Goal: Transaction & Acquisition: Purchase product/service

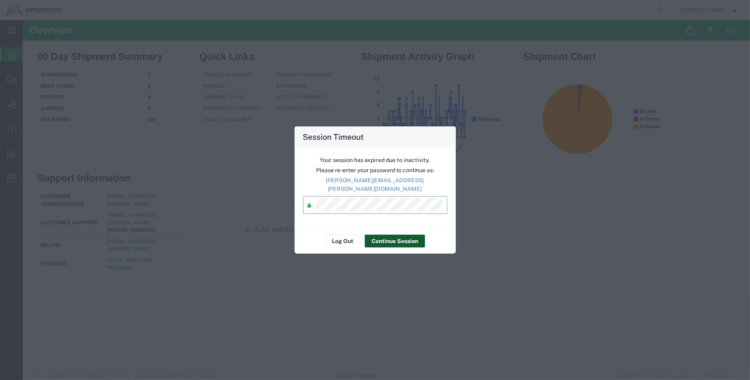
click at [405, 235] on button "Continue Session" at bounding box center [394, 240] width 60 height 13
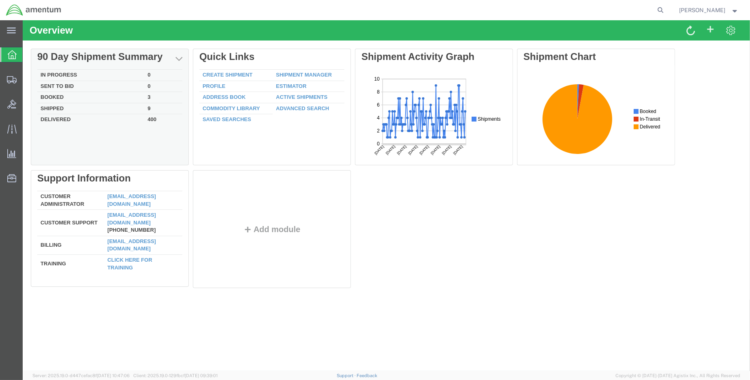
click at [55, 108] on td "Shipped" at bounding box center [90, 108] width 107 height 11
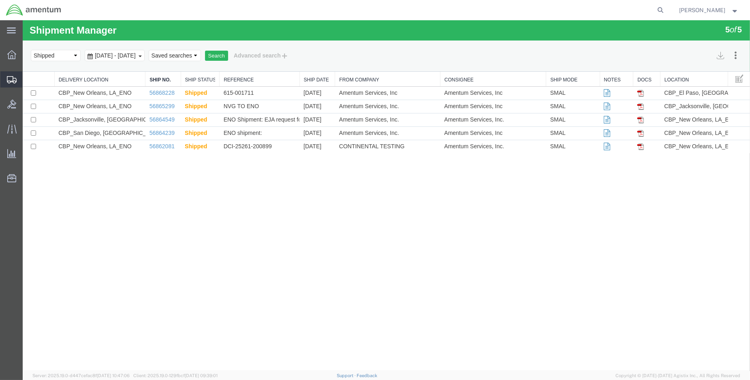
click at [0, 0] on span "Create Shipment" at bounding box center [0, 0] width 0 height 0
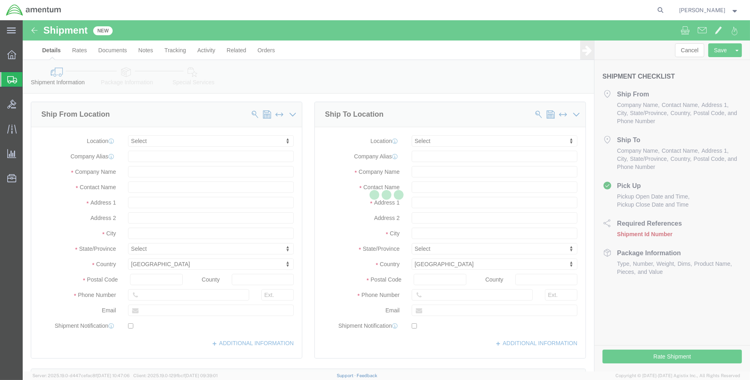
click at [194, 142] on div at bounding box center [386, 195] width 727 height 351
select select
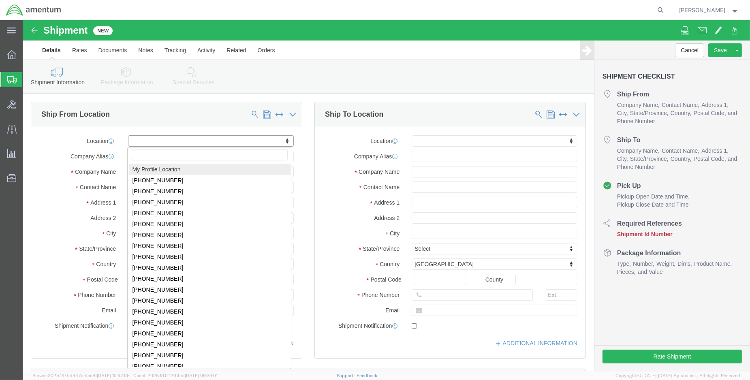
select select "MYPROFILE"
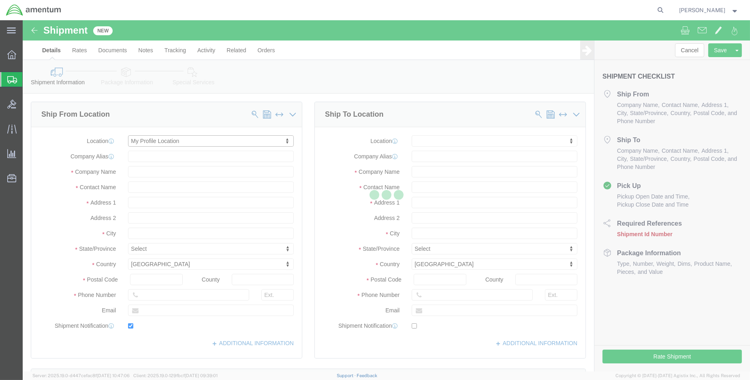
type input "400 Judge Leon Ford Drive"
type input "DynCorp International LLC"
type input "70401"
type input "985-902-2245"
type input "[PERSON_NAME][EMAIL_ADDRESS][PERSON_NAME][DOMAIN_NAME]"
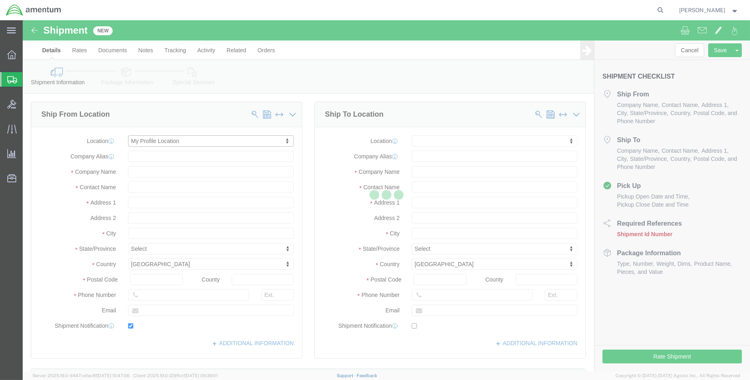
checkbox input "true"
type input "Amentum Services, Inc."
type input "[PERSON_NAME]"
type input "Hammond"
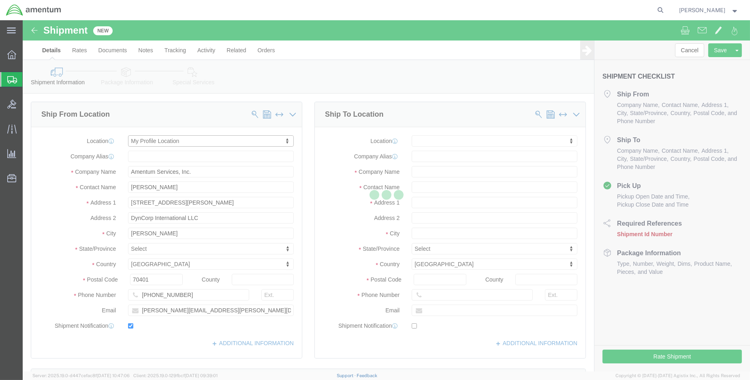
select select "LA"
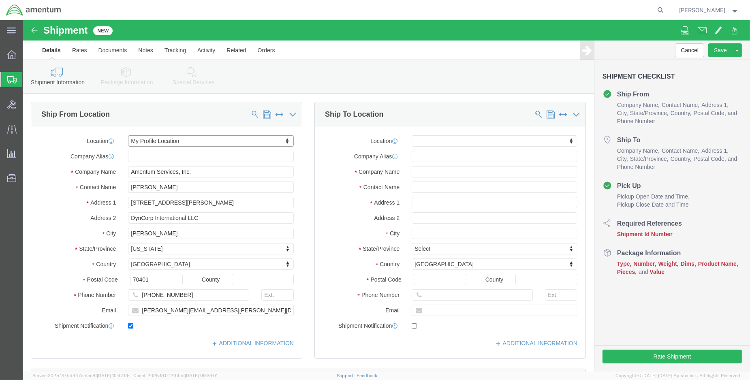
click div "Location My Profile Location 1002-4122-6 1006-5256-0 1026-8910-0 1281-0560-3 13…"
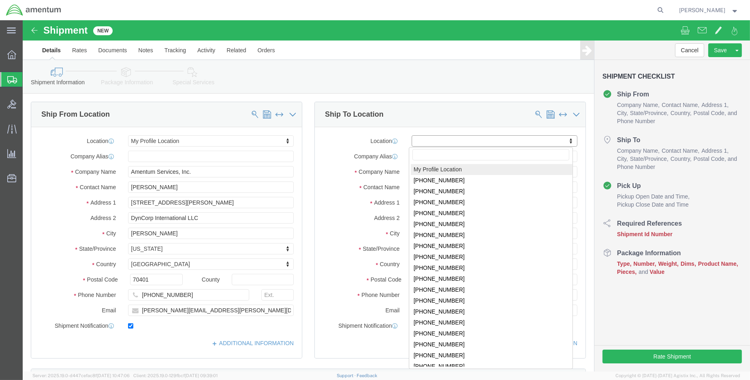
type input "a"
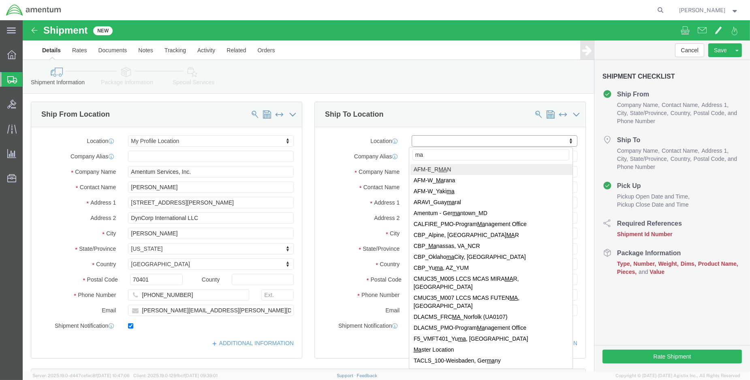
type input "m"
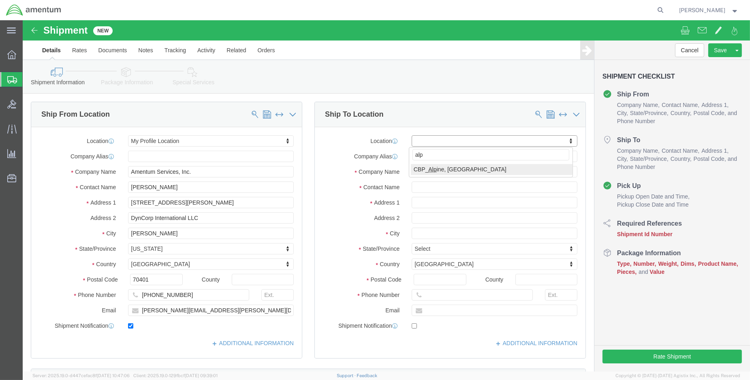
type input "alp"
select select "49936"
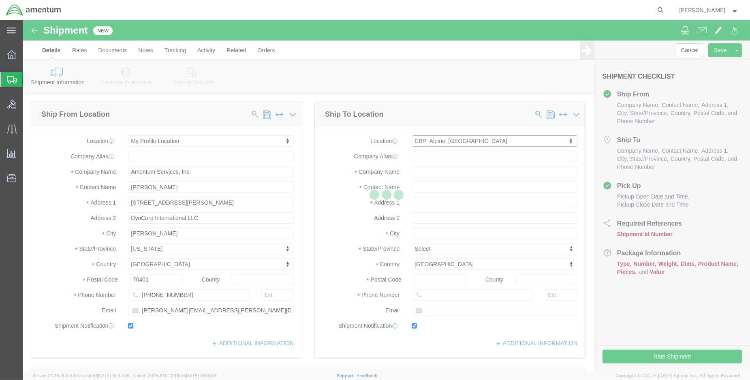
type input "3401 N. Hwy 118, Hangar 28"
type input "Alpine Airport"
type input "79830"
type input "432-837-9274"
type input "david.e.jurado@associates.cbp.dhs.gov"
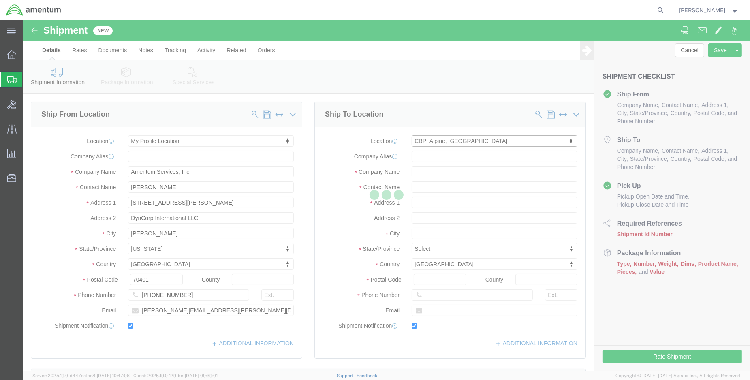
checkbox input "true"
type input "Amentum Services, Inc"
type input "David Jurado"
type input "Alpine"
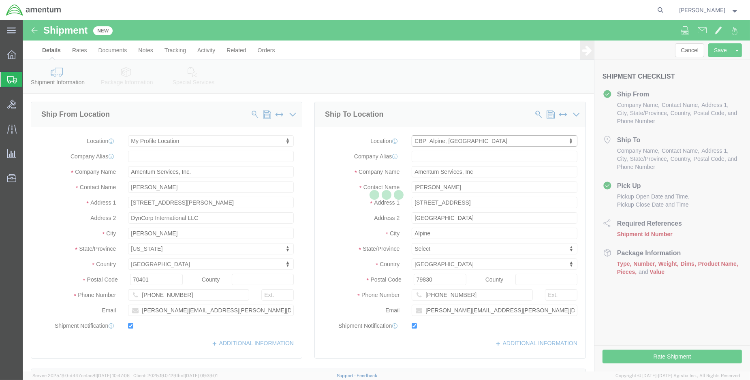
select select "TX"
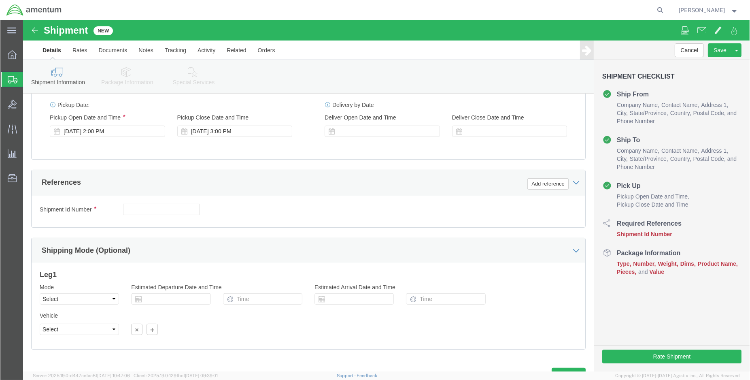
scroll to position [315, 0]
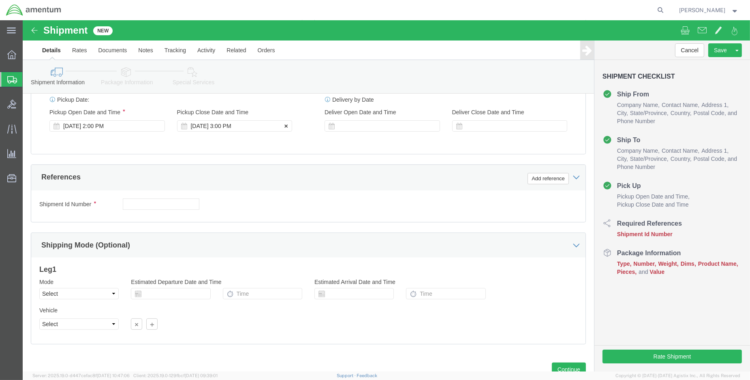
click div "Sep 19 2025 3:00 PM"
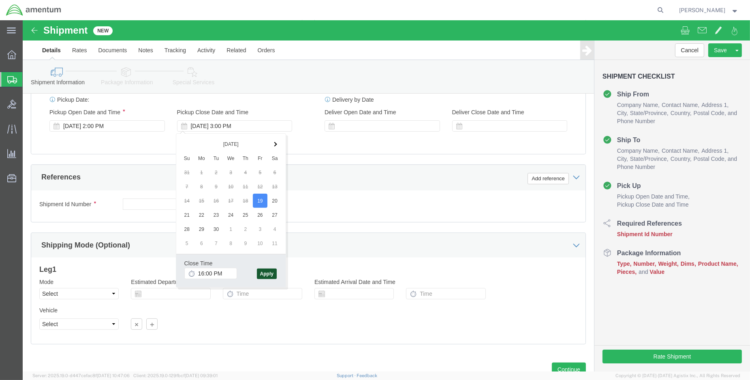
type input "4:00 PM"
click button "Apply"
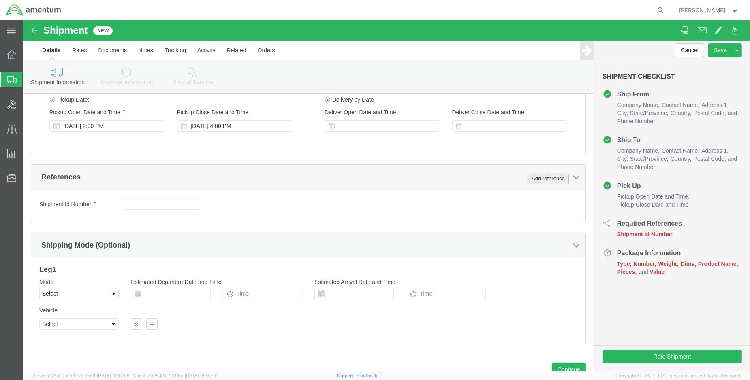
click button "Add reference"
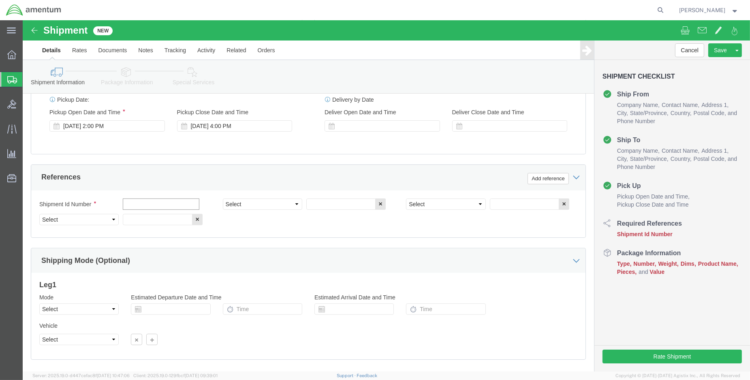
click input "text"
type input "e"
click input "ENO shipment:"
type input "ENO shipment: 614-002421"
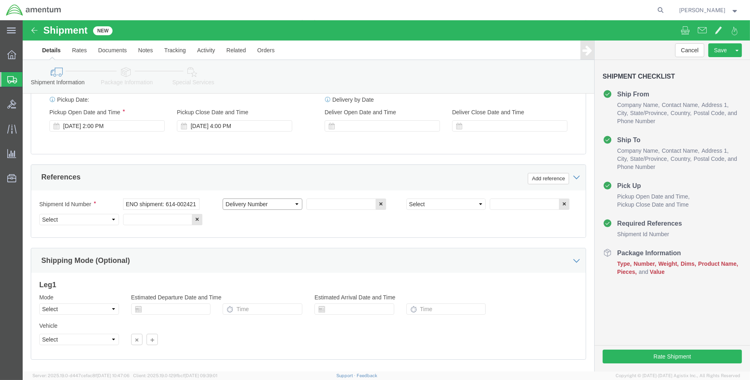
select select "DEPT"
type input "CBP"
select select "CUSTREF"
type input "MAR usage: 614-002421"
select select "PROJNUM"
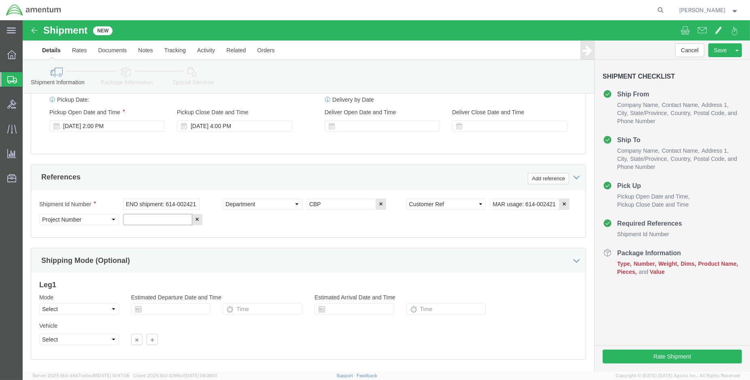
paste input "6118.03.03.2219.000.ENO.0000"
type input "6118.03.03.2219.000.ENO.0000"
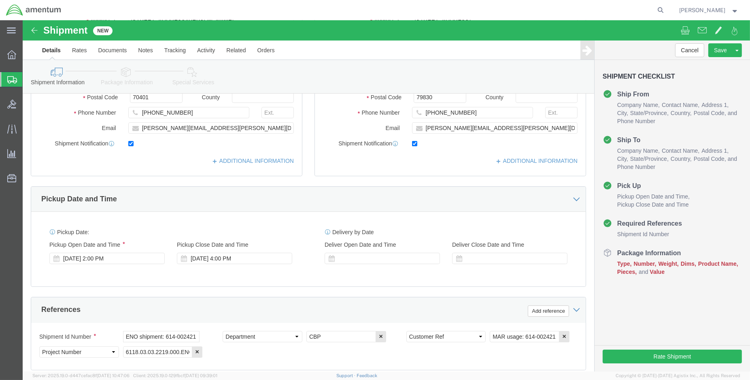
scroll to position [135, 0]
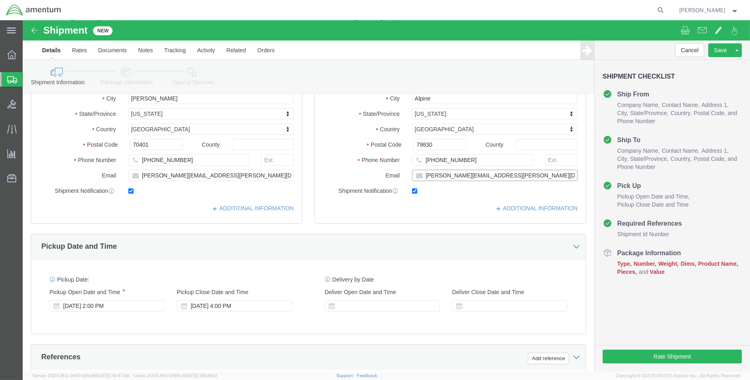
click input "david.e.jurado@associates.cbp.dhs.gov"
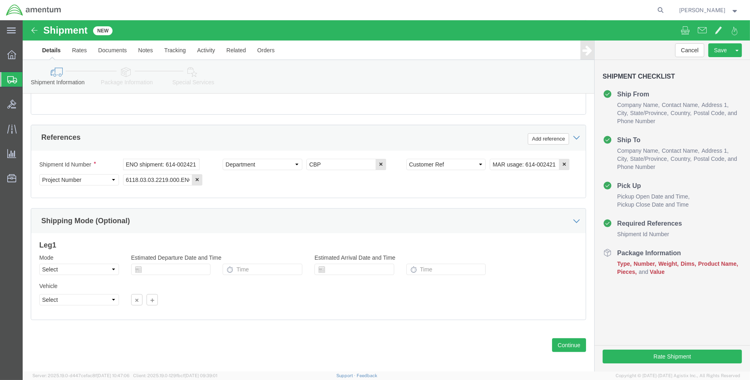
scroll to position [359, 0]
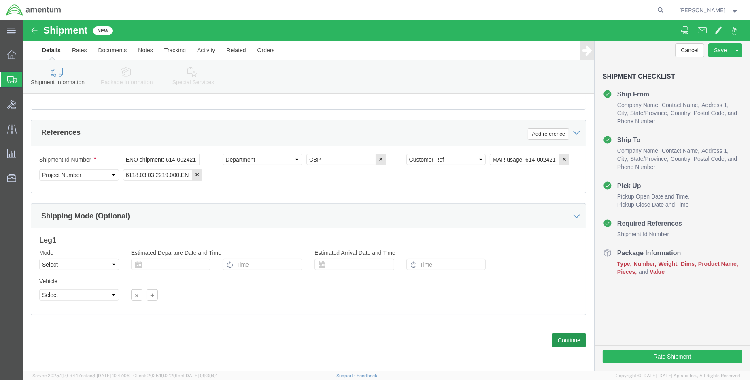
type input "francisco.j.santiagotomei@associates.cbp.dhs.gov"
click button "Continue"
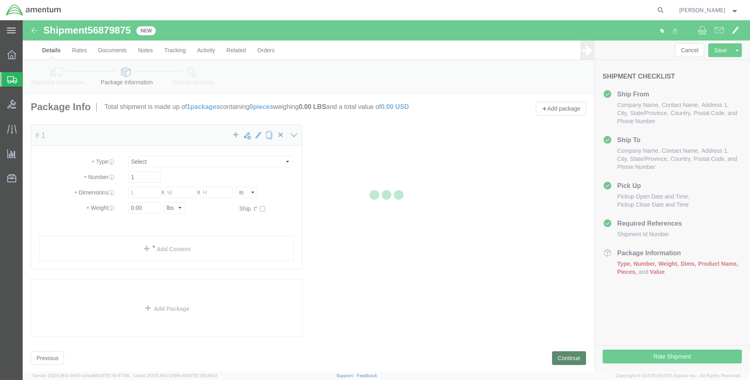
select select "CBOX"
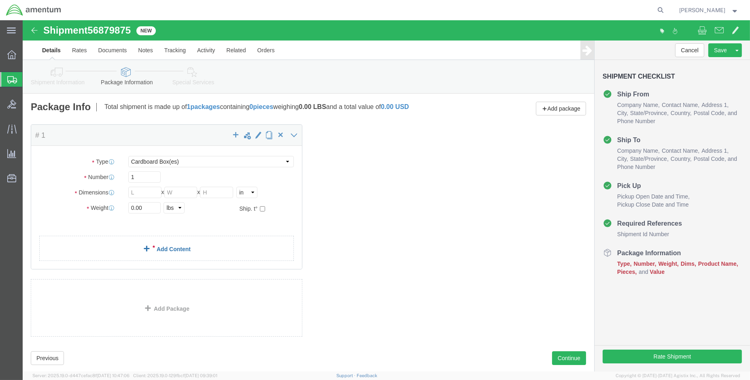
click link "Add Content"
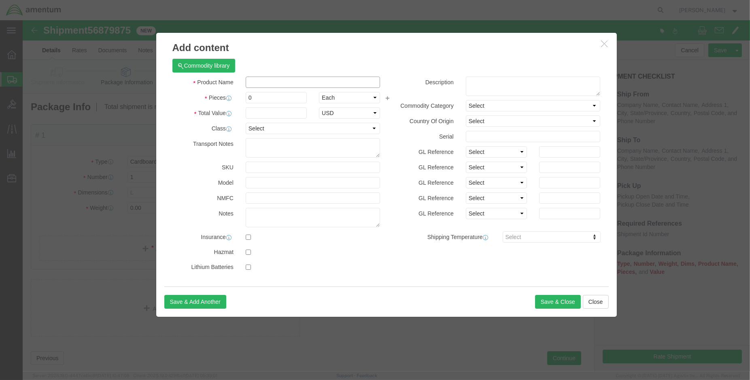
click input "text"
type input "452-0133"
click td "Name: BATTERY POWER SUPPLY, ELT"
select select
checkbox input "false"
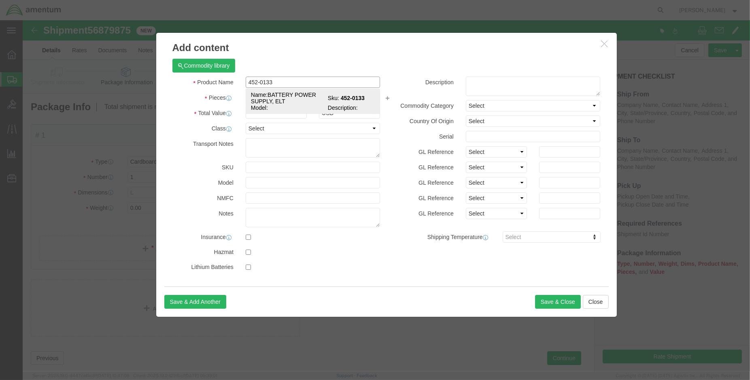
type input "BATTERY POWER SUPPLY, ELT"
type input "452-0133"
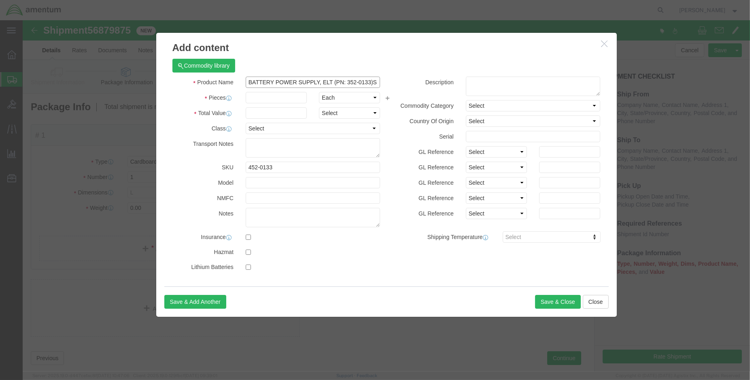
click input "BATTERY POWER SUPPLY, ELT (PN: 352-0133)SN: 022"
type input "BATTERY POWER SUPPLY, ELT (PN: 352-0133)SN:"
click input "text"
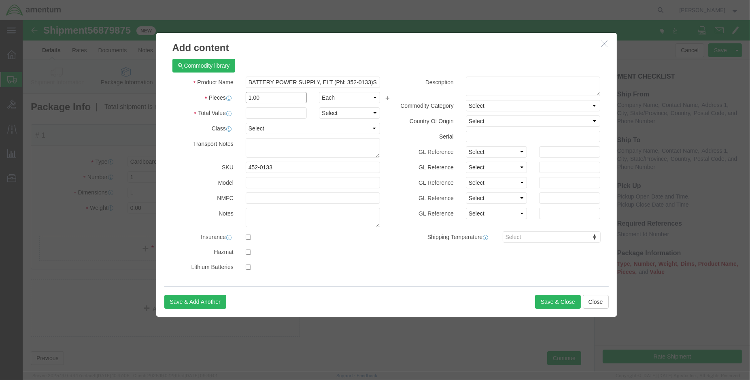
type input "1.00"
click input "text"
type input "500.00"
click input "BATTERY POWER SUPPLY, ELT (PN: 352-0133)SN:"
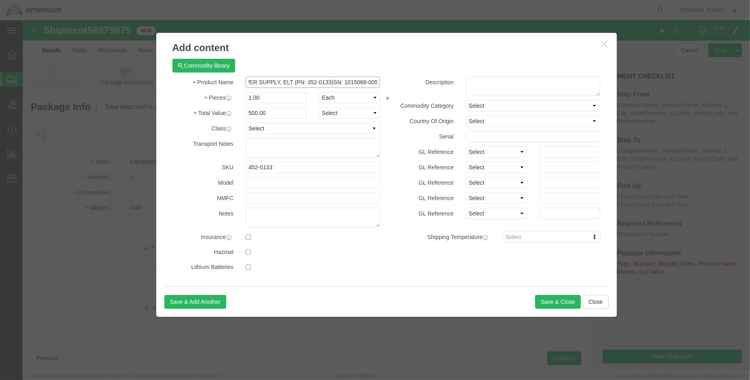
type input "BATTERY POWER SUPPLY, ELT (PN: 352-0133)SN: 1015068-005"
click input "text"
type input "1015068-005"
click input "checkbox"
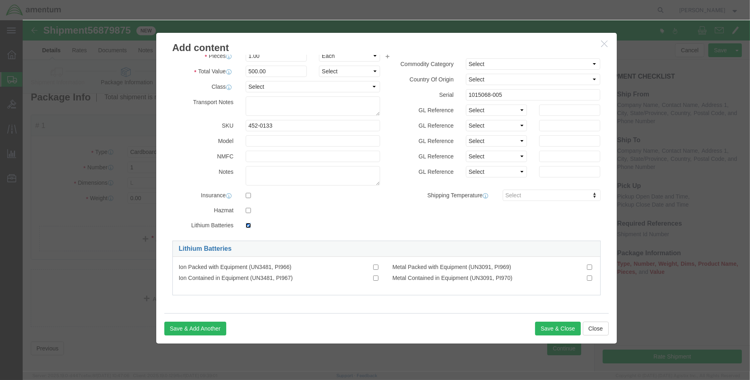
scroll to position [18, 0]
click input "checkbox"
checkbox input "false"
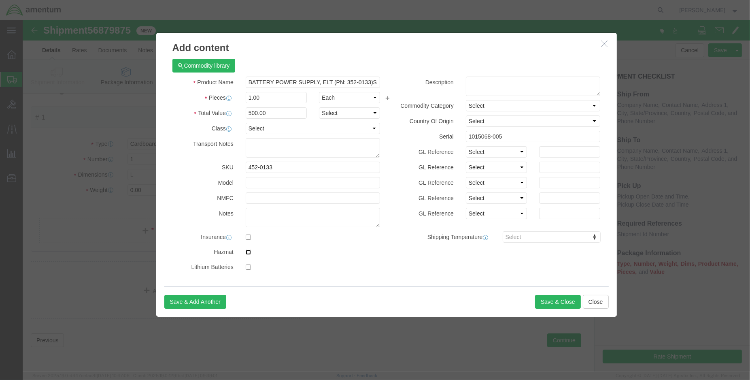
click input "checkbox"
checkbox input "true"
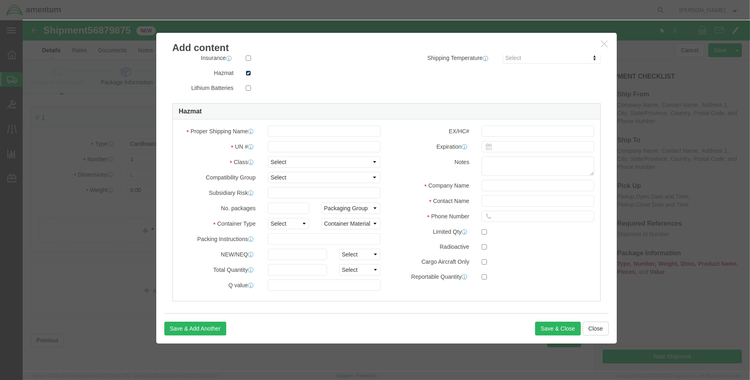
scroll to position [180, 0]
click input "text"
type input "LITHIUM METAL BATTERIES"
click input "text"
type input "3090"
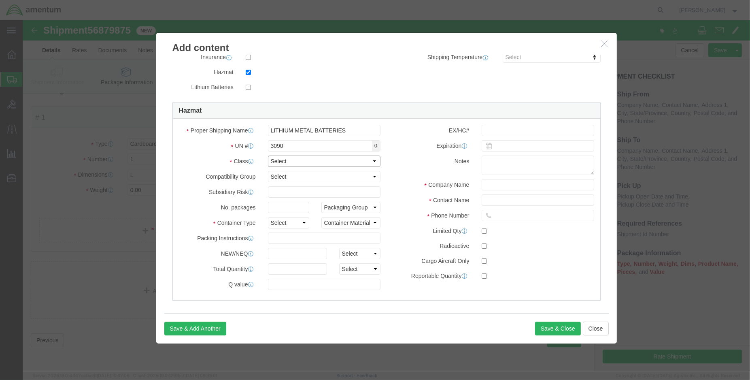
click select "Select 1 Explosive 1.1 Explosive 1.2 Explosive 1.3 Explosive 1.4 Explosive 1.5 …"
select select "9 Miscellaneous"
click select "Select 1 Explosive 1.1 Explosive 1.2 Explosive 1.3 Explosive 1.4 Explosive 1.5 …"
click select "Select 1 - Drums 2 - Reserved 3 - Jerricans 4 - Boxes 5 - Bags 6 - Composite Pa…"
select select "BOXES"
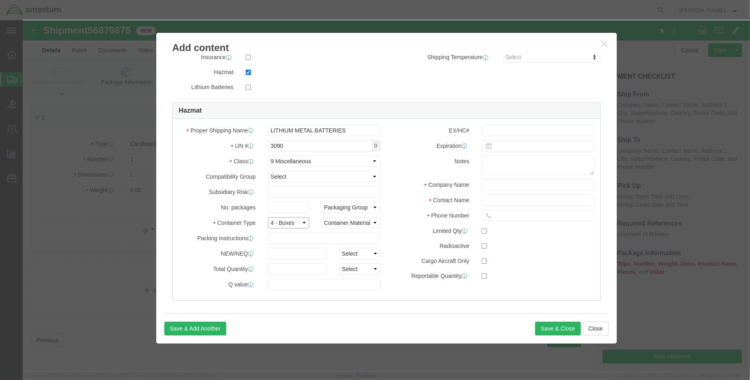
click select "Select 1 - Drums 2 - Reserved 3 - Jerricans 4 - Boxes 5 - Bags 6 - Composite Pa…"
click select "Container Material A - Steel (all types and surface treatments) B - Aluminum C …"
select select "FIBERBOARD"
click select "Container Material A - Steel (all types and surface treatments) B - Aluminum C …"
click input "text"
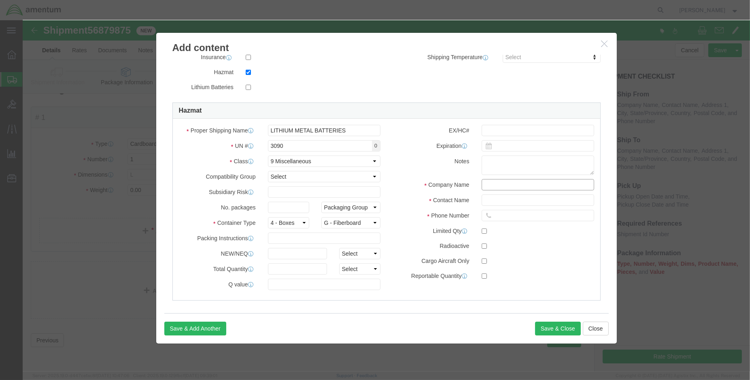
type input "Amentum Services, Inc."
type input "Brian D Marquez"
type input "9859022245"
click input "checkbox"
checkbox input "true"
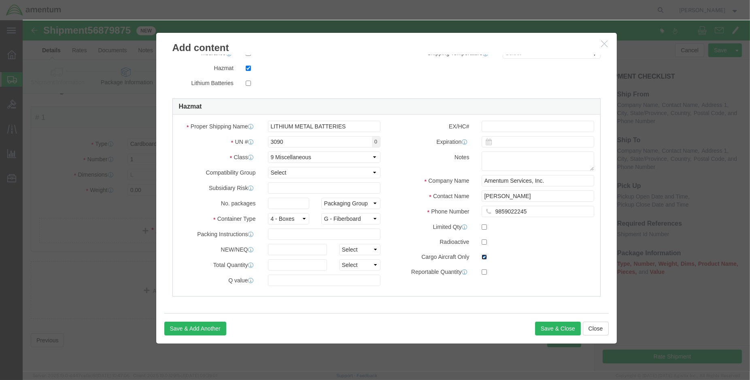
scroll to position [185, 0]
click button "Save & Close"
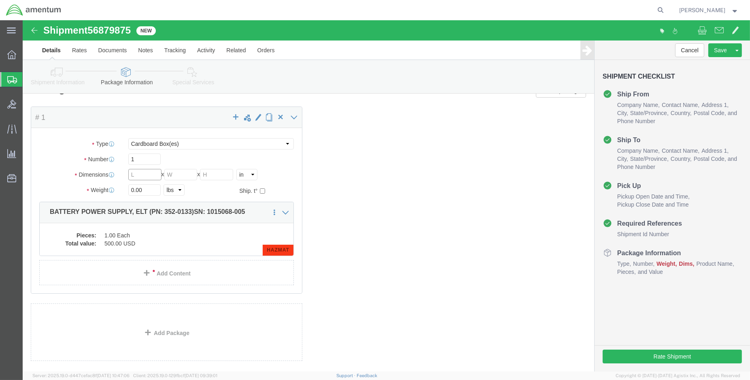
click input "text"
type input "12"
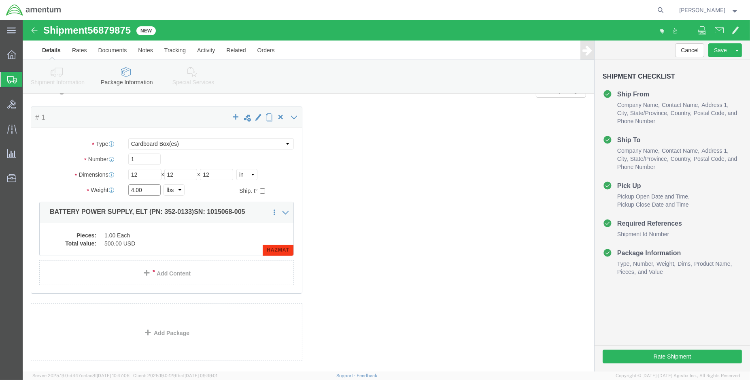
type input "4.00"
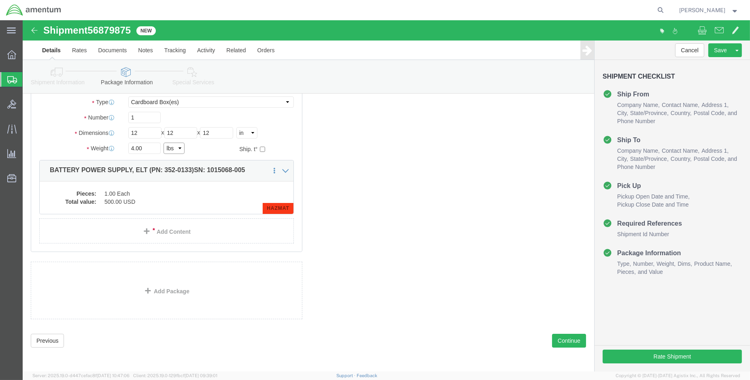
scroll to position [60, 0]
click button "Continue"
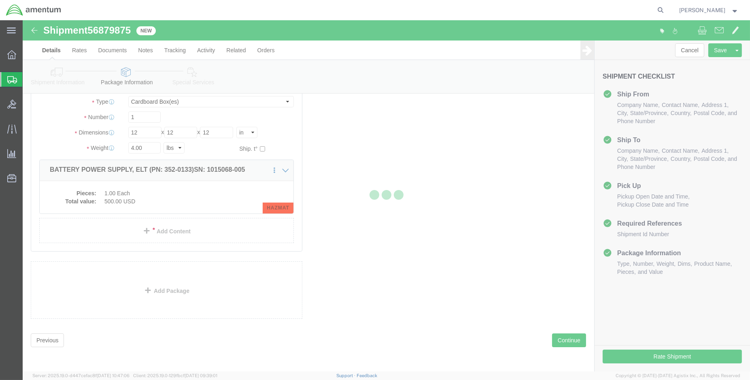
select select
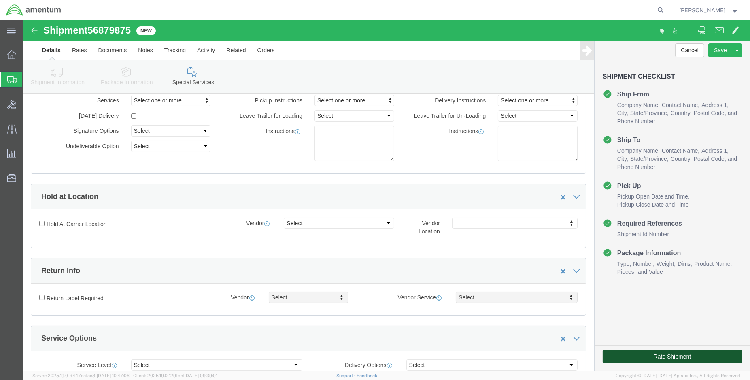
click button "Rate Shipment"
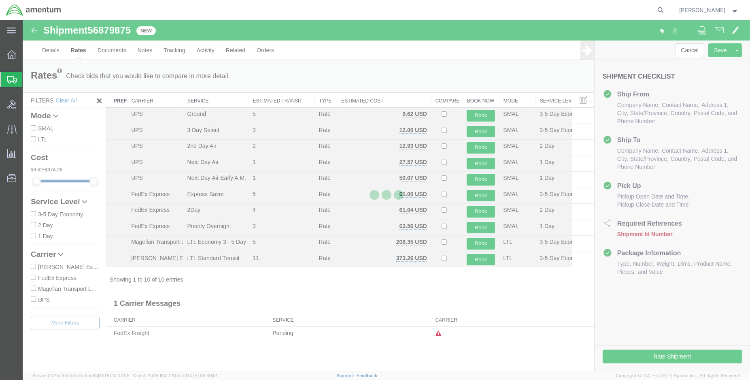
scroll to position [0, 0]
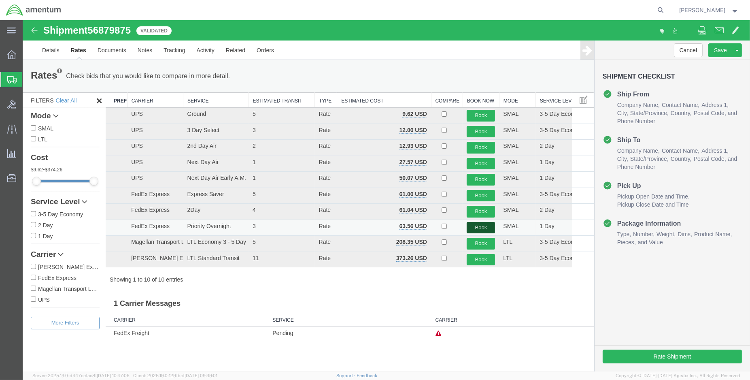
click at [486, 226] on button "Book" at bounding box center [481, 228] width 28 height 12
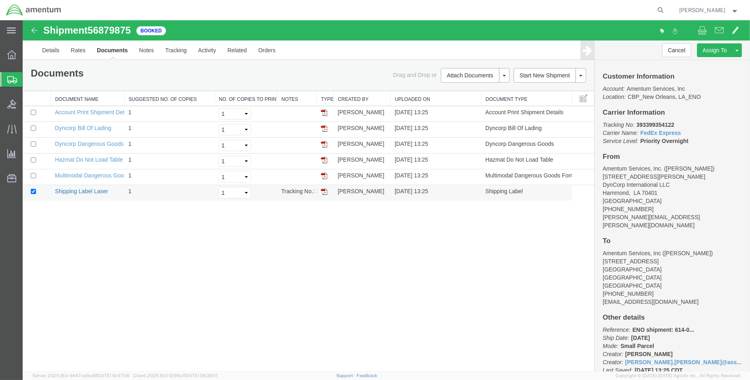
click at [104, 190] on link "Shipping Label Laser" at bounding box center [81, 191] width 53 height 6
click at [46, 51] on link "Details" at bounding box center [50, 49] width 29 height 19
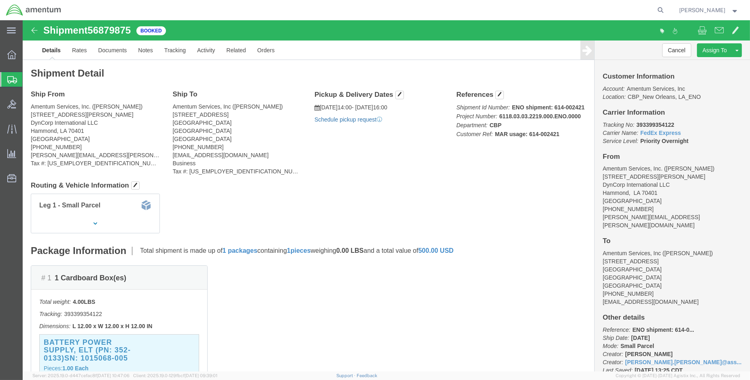
click link "Schedule pickup request"
click at [0, 0] on span "Create Shipment" at bounding box center [0, 0] width 0 height 0
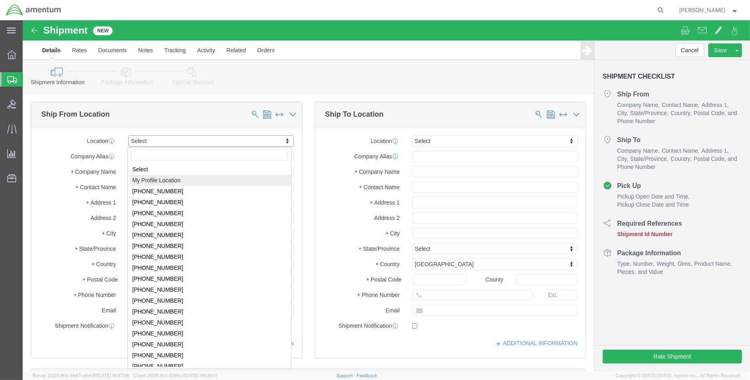
select select "MYPROFILE"
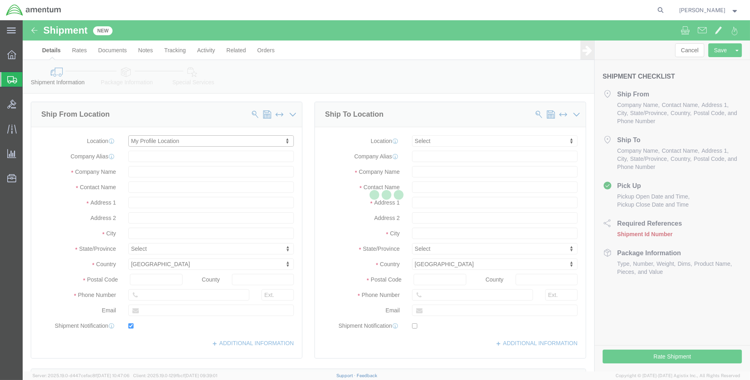
type input "400 Judge Leon Ford Drive"
type input "DynCorp International LLC"
type input "70401"
type input "985-902-2245"
type input "[PERSON_NAME][EMAIL_ADDRESS][PERSON_NAME][DOMAIN_NAME]"
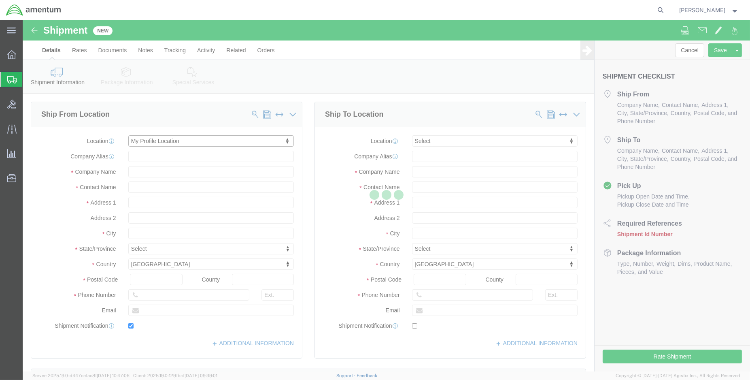
checkbox input "true"
type input "Amentum Services, Inc."
type input "[PERSON_NAME]"
type input "Hammond"
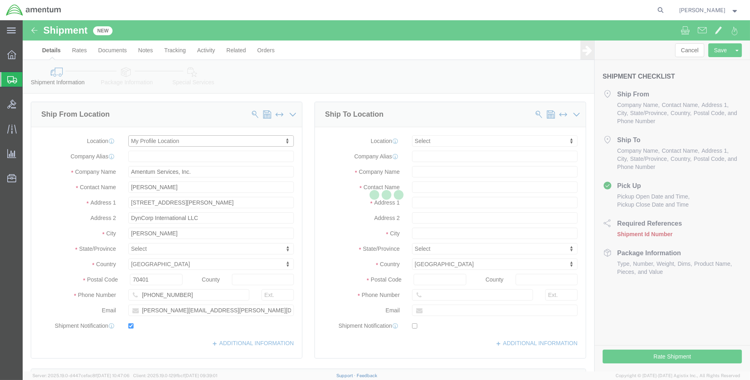
select select "LA"
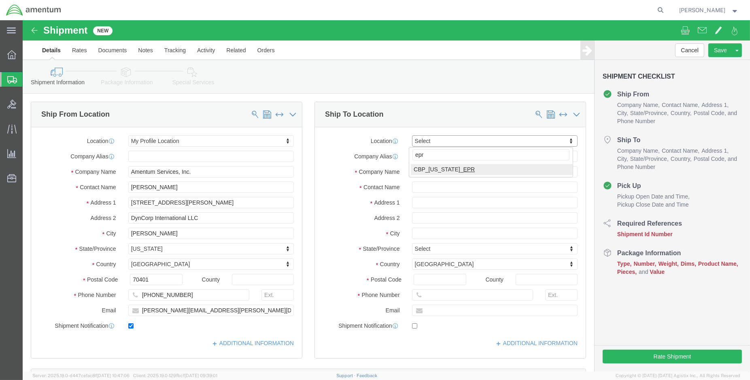
type input "epr"
select select "49933"
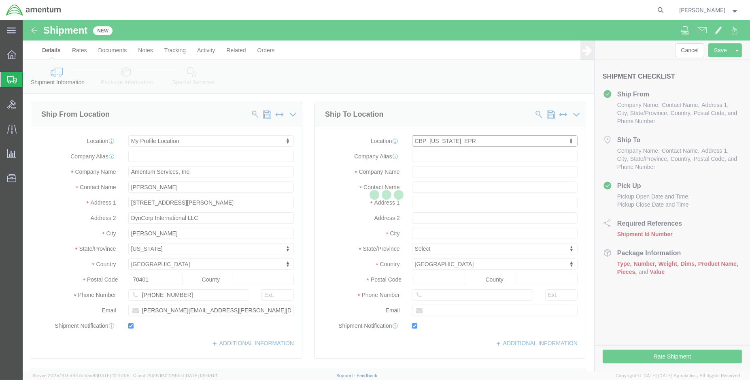
type input "Bromon Dr, Bldg 575"
type input "c/o Amentum Services, Inc."
select select "PR"
type input "00604"
type input "787-819-6375"
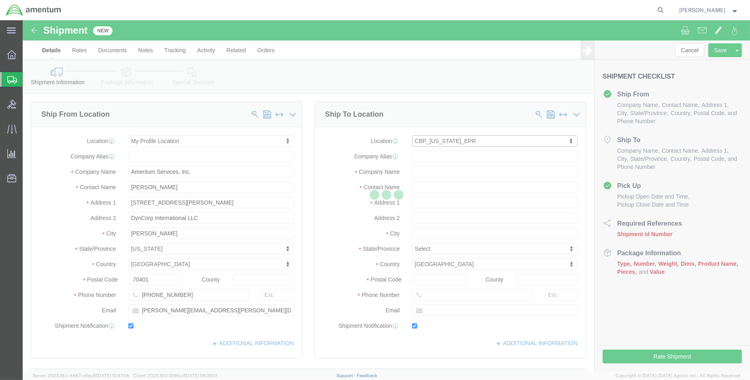
type input "jorge.rodriguez@associates.cbp.dhs.gov"
checkbox input "true"
type input "Amentum Services, Inc"
type input "Jorge Rodriguez"
type input "Aguadilla"
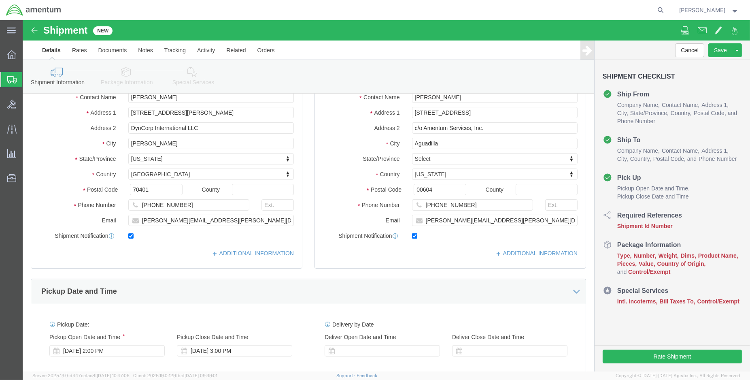
scroll to position [45, 0]
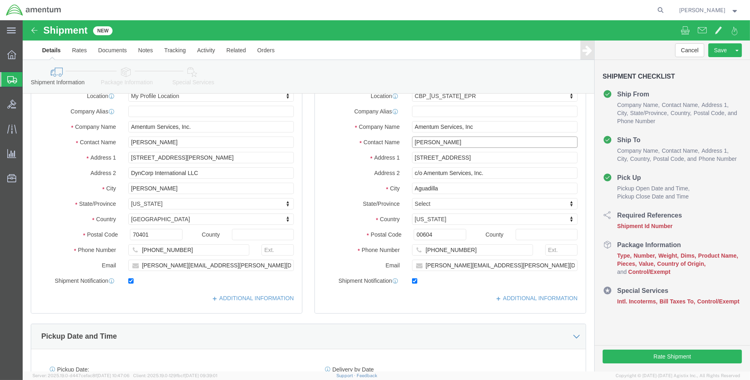
drag, startPoint x: 439, startPoint y: 121, endPoint x: 377, endPoint y: 137, distance: 64.0
click div "Location CBP_Puerto Rico_EPR Select My Profile Location 1002-4122-6 1006-5256-0…"
type input "r"
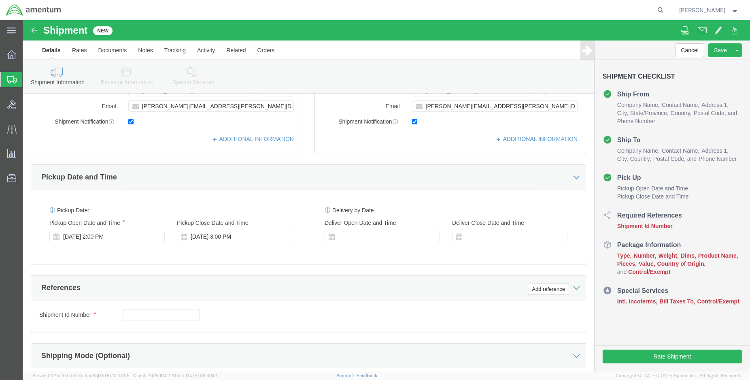
scroll to position [225, 0]
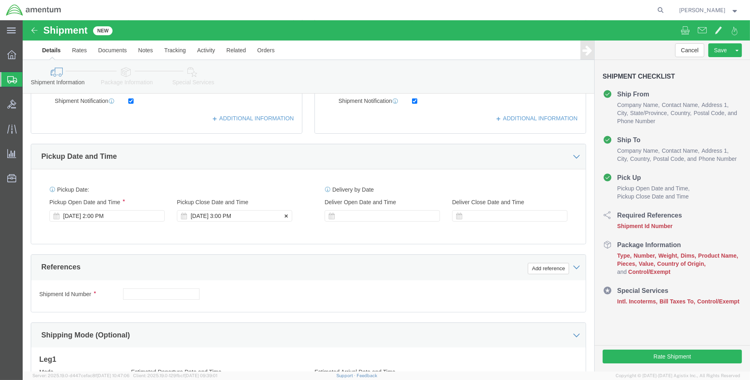
type input "RANDY PEREZ"
click div "Sep 19 2025 3:00 PM"
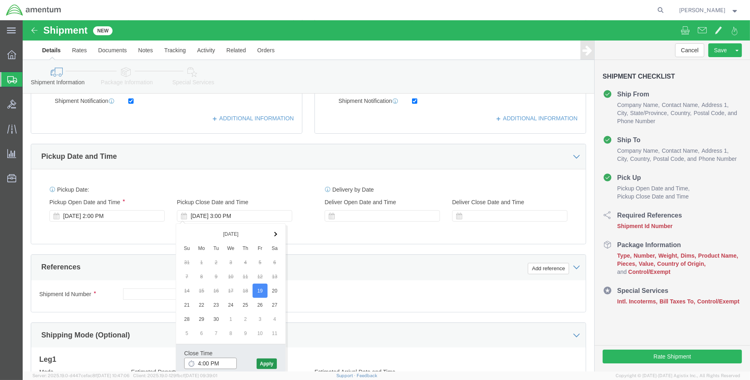
type input "4:00 PM"
click button "Apply"
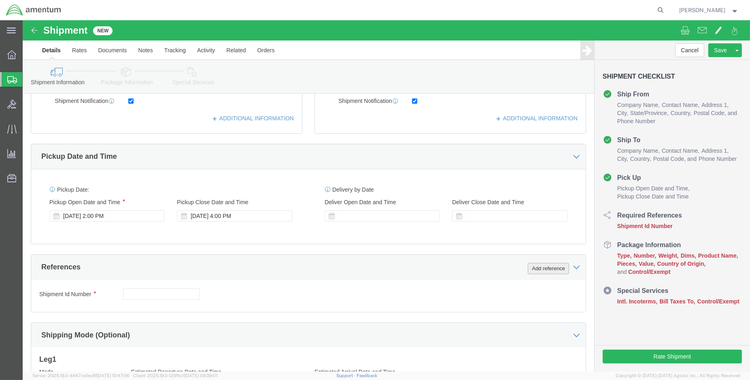
click button "Add reference"
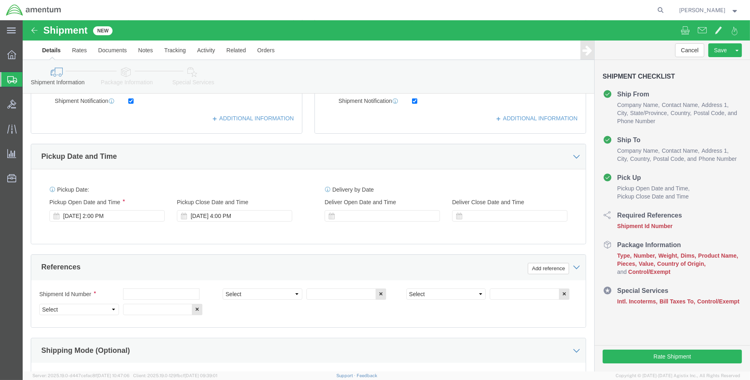
click div "Shipment Id Number"
click input "text"
type input "ENO shipment: log cards"
select select "DEPT"
type input "CBP"
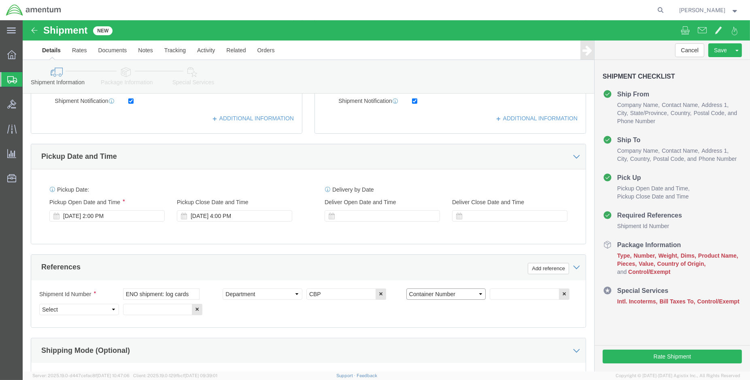
select select "CUSTREF"
type input "EPR: log cards for floats"
select select "PROJNUM"
paste input "6118.03.03.2219.000.ENO.0000"
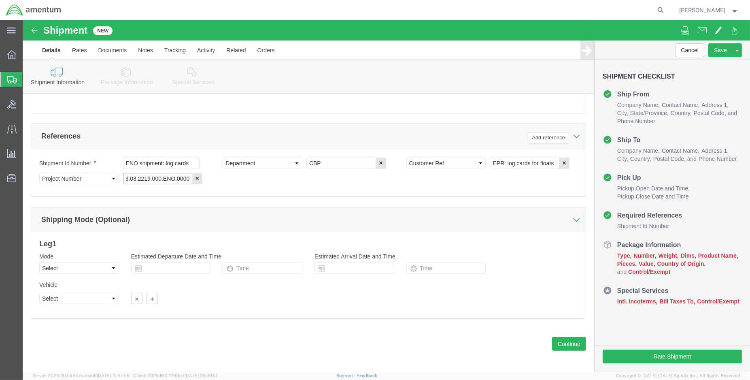
scroll to position [359, 0]
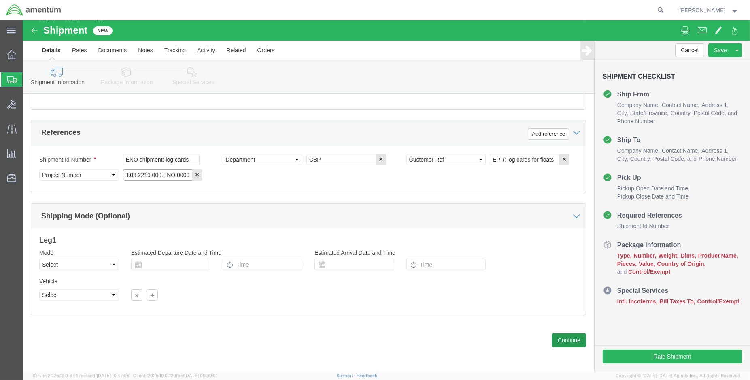
type input "6118.03.03.2219.000.ENO.0000"
click button "Continue"
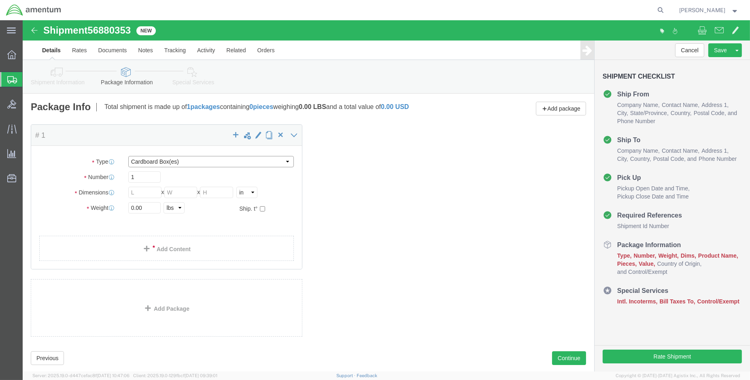
click select "Select BCK Boxes Bale(s) Basket(s) Bolt(s) Bottle(s) Buckets Bulk Bundle(s) Can…"
select select "ENV"
click select "Select BCK Boxes Bale(s) Basket(s) Bolt(s) Bottle(s) Buckets Bulk Bundle(s) Can…"
type input "9.50"
type input "12.50"
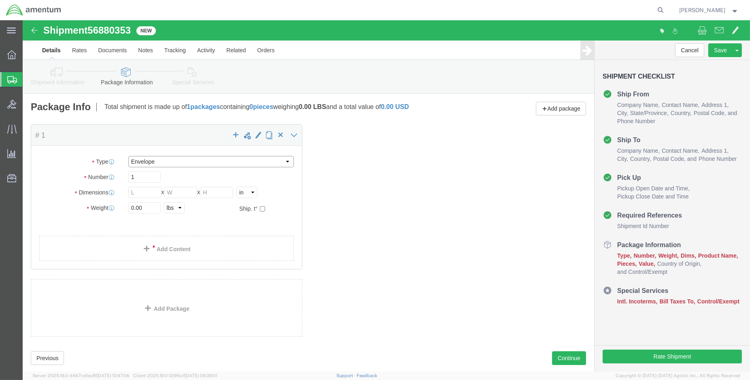
type input "0.25"
type input "1"
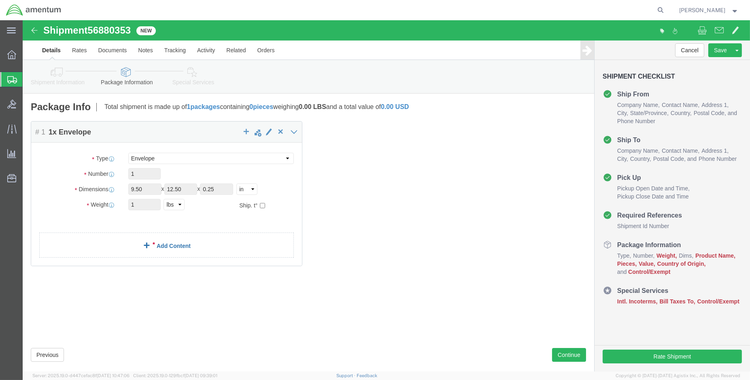
click link "Add Content"
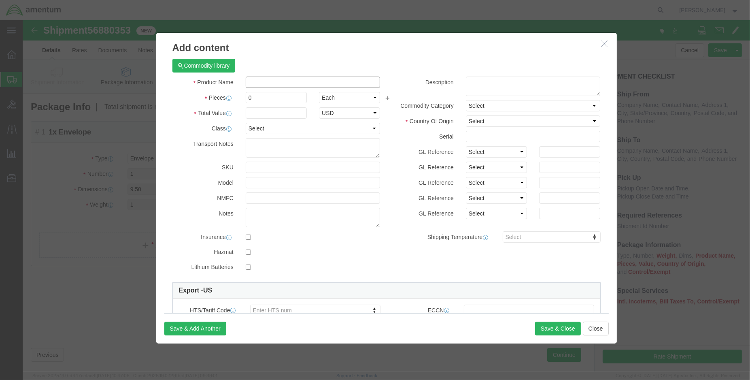
click input "text"
type input "k"
type input "Log cards for floats"
type input "1.00"
click input "text"
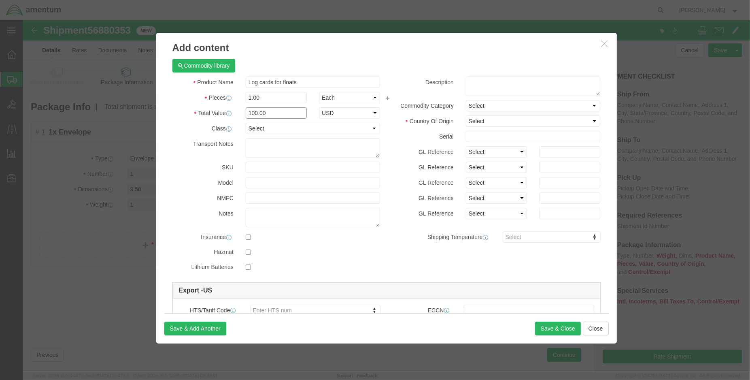
type input "100.00"
select select "USD"
click select "Select Afghanistan Åland Islands Albania Algeria American Samoa Andorra Angola …"
select select "US"
click select "Select Afghanistan Åland Islands Albania Algeria American Samoa Andorra Angola …"
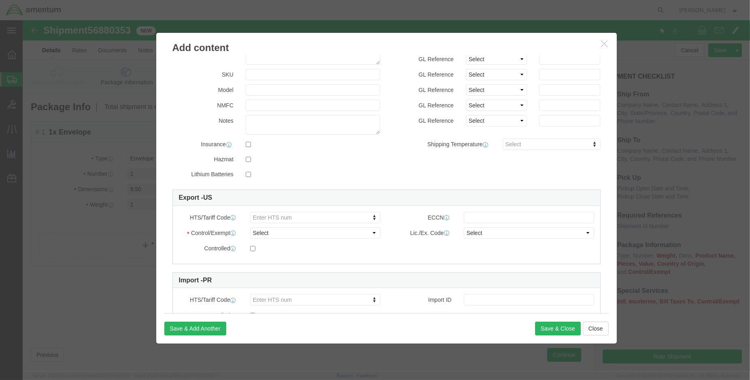
scroll to position [128, 0]
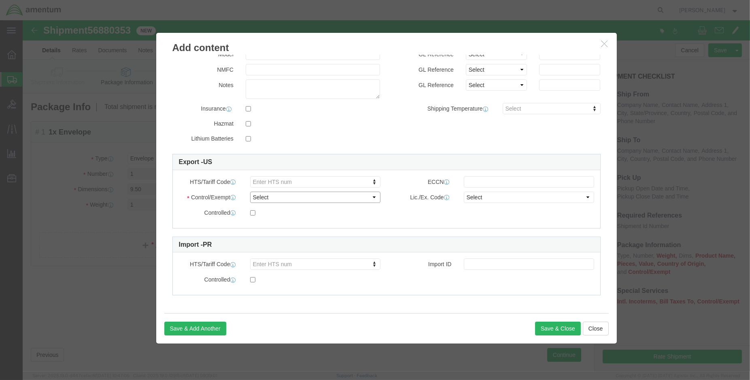
click select "Select ATF BIS DEA EPA FDA FTR ITAR OFAC Other (OPA)"
select select "FDA"
click select "Select ATF BIS DEA EPA FDA FTR ITAR OFAC Other (OPA)"
click button "Save & Close"
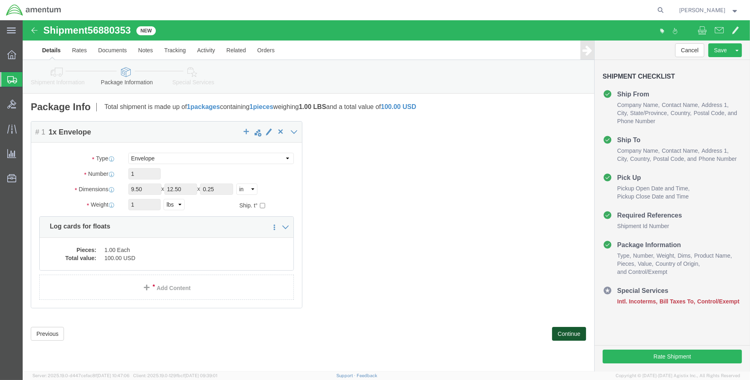
click button "Continue"
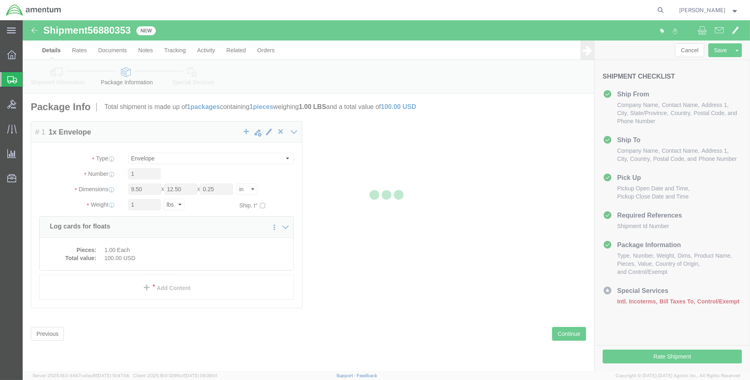
select select
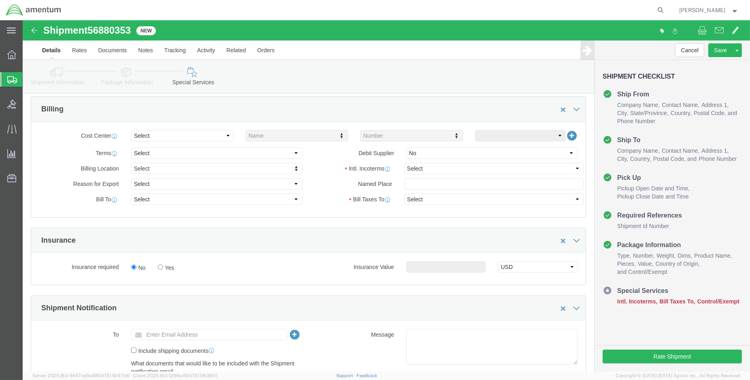
scroll to position [360, 0]
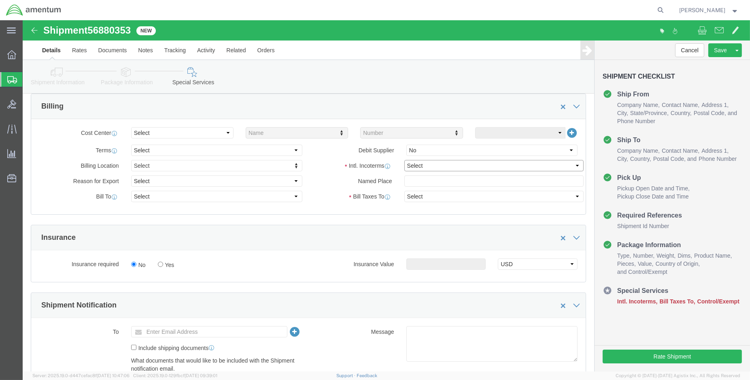
click select "Select Carriage Insurance Paid Carriage Paid To Cost and Freight Cost Insurance…"
select select "DAP"
click select "Select Carriage Insurance Paid Carriage Paid To Cost and Freight Cost Insurance…"
select select "SHIP"
select select "RCPN"
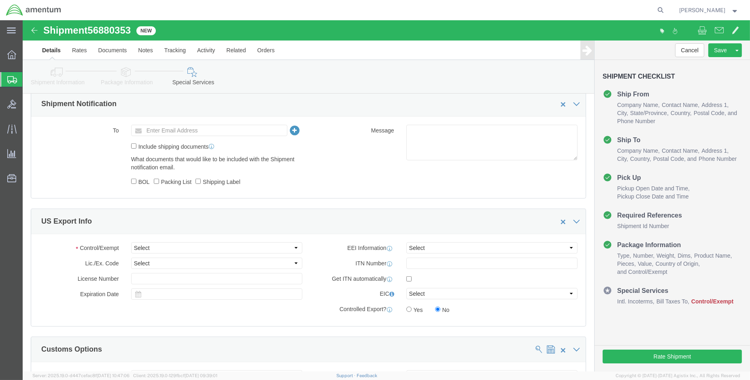
scroll to position [630, 0]
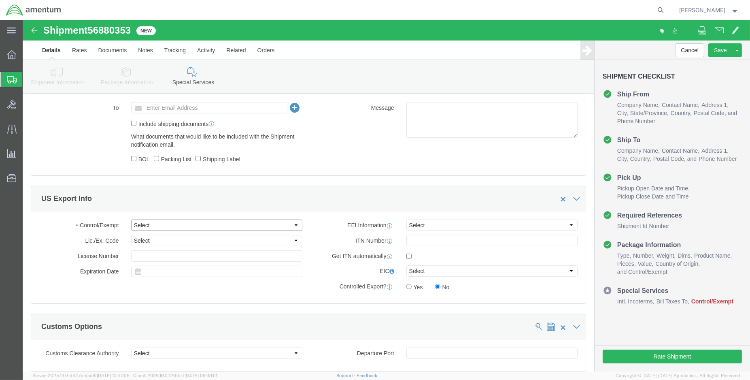
click select "Select ATF BIS DEA EPA FDA FTR ITAR OFAC Other (OPA)"
select select "FDA"
click select "Select ATF BIS DEA EPA FDA FTR ITAR OFAC Other (OPA)"
click button "Rate Shipment"
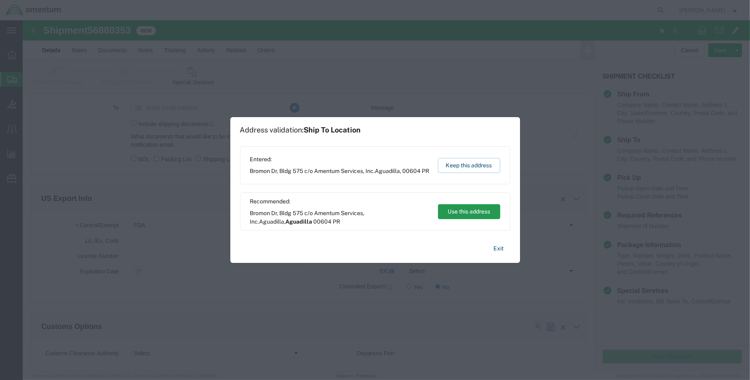
click at [478, 217] on button "Use this address" at bounding box center [469, 211] width 62 height 15
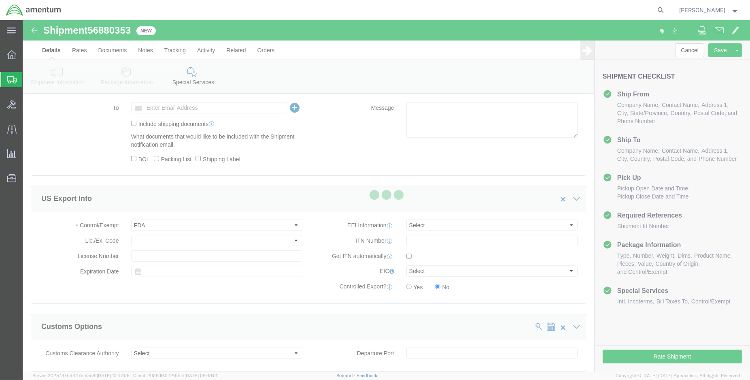
scroll to position [0, 0]
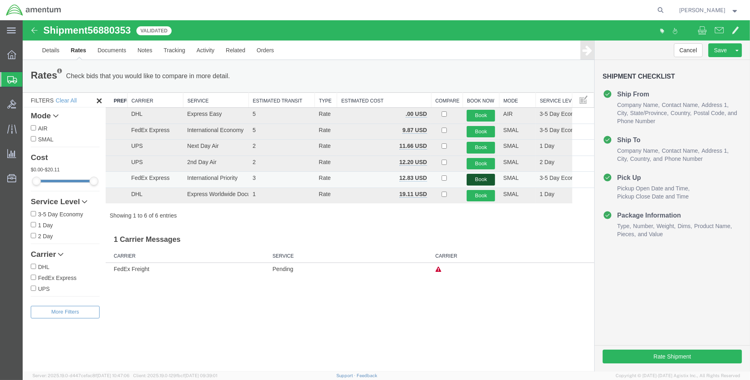
click at [482, 180] on button "Book" at bounding box center [481, 180] width 28 height 12
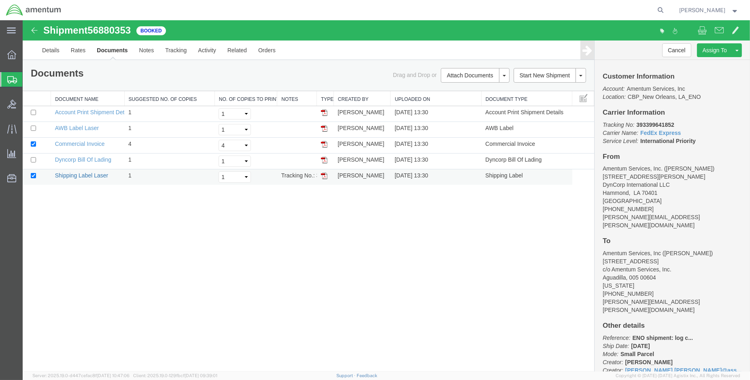
click at [92, 176] on link "Shipping Label Laser" at bounding box center [81, 175] width 53 height 6
drag, startPoint x: 87, startPoint y: 142, endPoint x: 261, endPoint y: 163, distance: 175.0
click at [87, 142] on link "Commercial Invoice" at bounding box center [80, 144] width 50 height 6
click at [49, 55] on link "Details" at bounding box center [50, 49] width 29 height 19
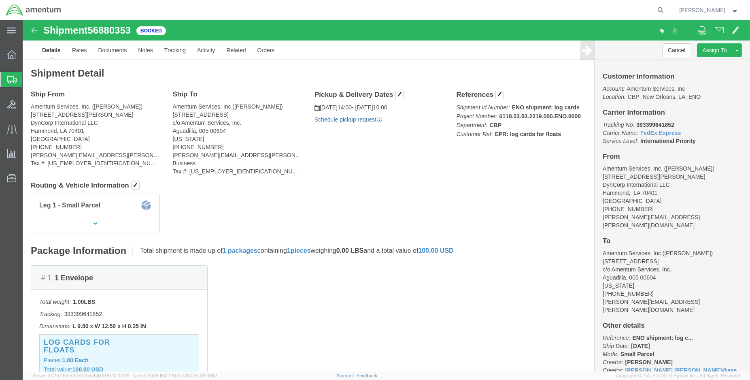
click link "Schedule pickup request"
click at [11, 11] on img at bounding box center [34, 10] width 56 height 12
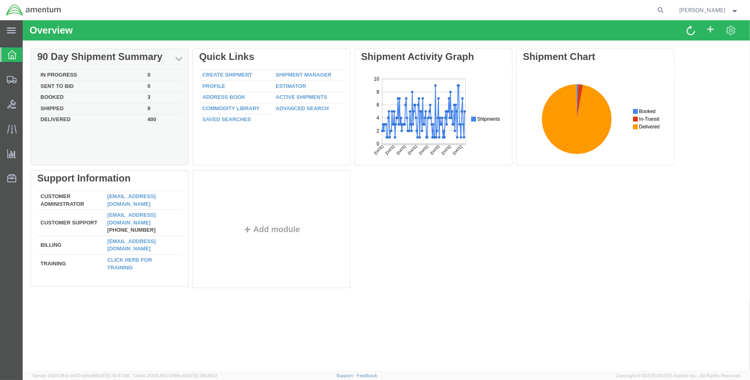
click at [54, 97] on td "Booked" at bounding box center [90, 97] width 107 height 11
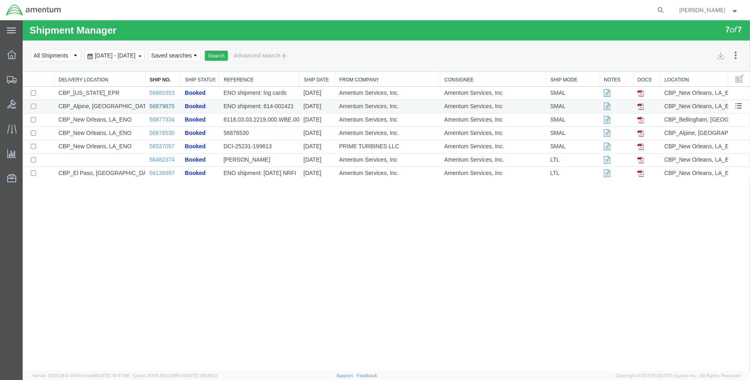
click at [166, 106] on link "56879875" at bounding box center [161, 106] width 25 height 6
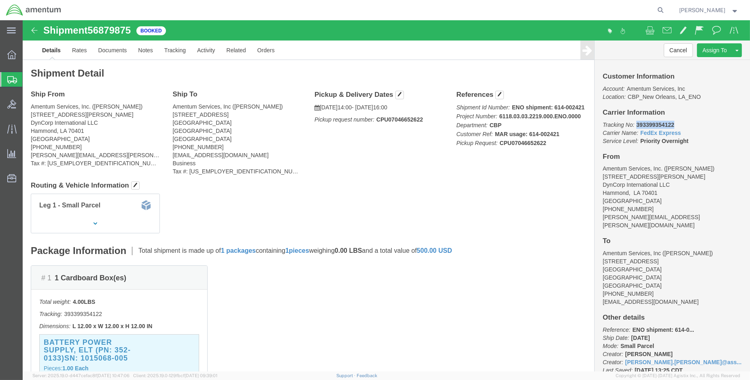
drag, startPoint x: 646, startPoint y: 105, endPoint x: 610, endPoint y: 106, distance: 35.7
click b "393399354122"
copy b "393399354122"
click at [0, 0] on span "Create Shipment" at bounding box center [0, 0] width 0 height 0
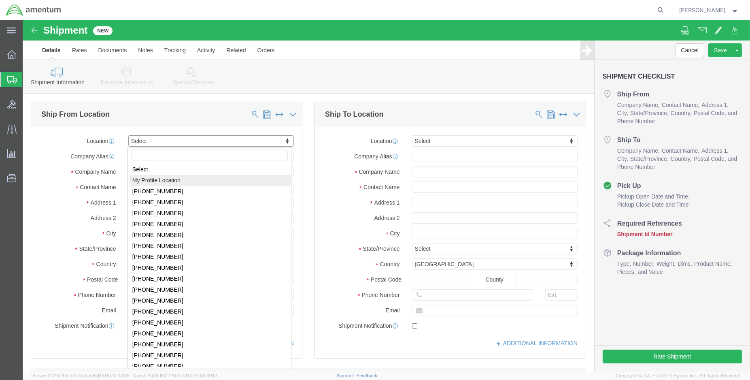
select select "MYPROFILE"
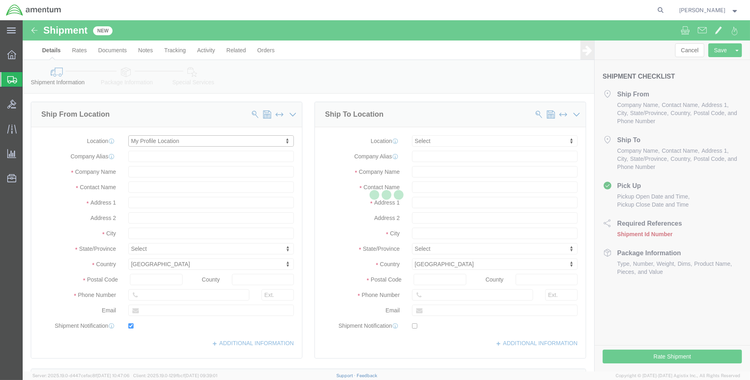
type input "400 Judge Leon Ford Drive"
type input "DynCorp International LLC"
type input "70401"
type input "985-902-2245"
type input "[PERSON_NAME][EMAIL_ADDRESS][PERSON_NAME][DOMAIN_NAME]"
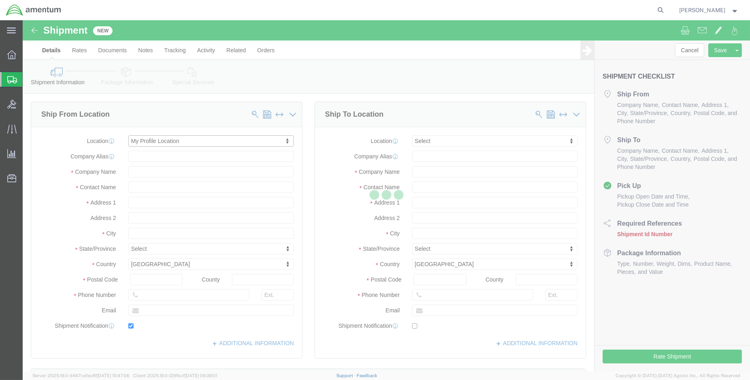
checkbox input "true"
type input "Amentum Services, Inc."
type input "[PERSON_NAME]"
type input "Hammond"
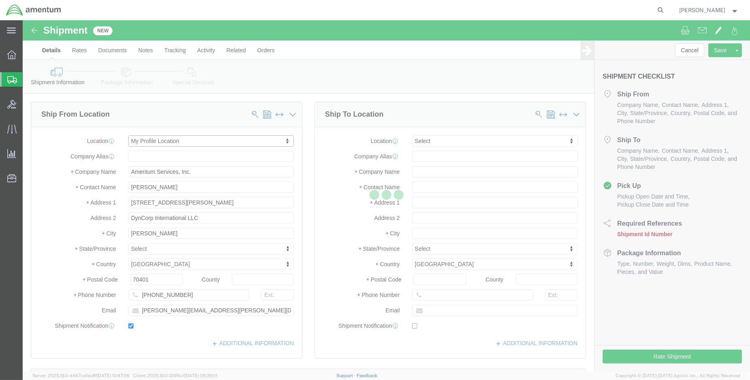
select select "LA"
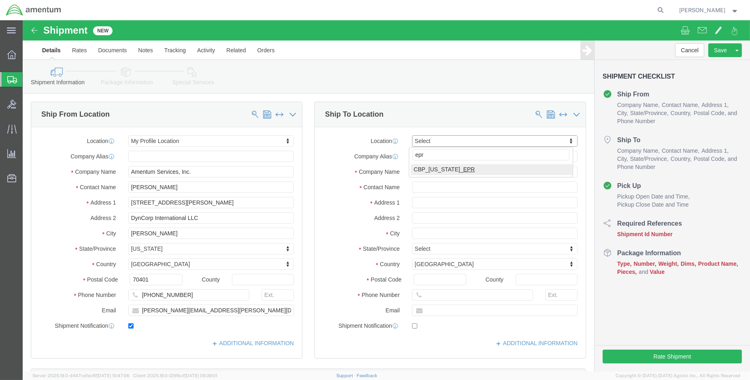
type input "epr"
select select "49933"
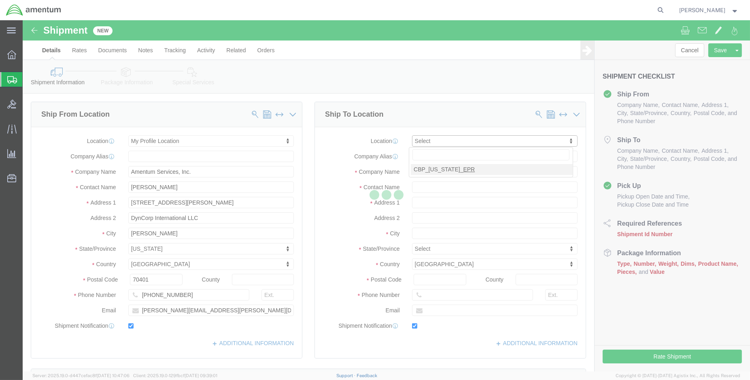
type input "Bromon Dr, Bldg 575"
type input "c/o Amentum Services, Inc."
select select "PR"
type input "00604"
type input "787-819-6375"
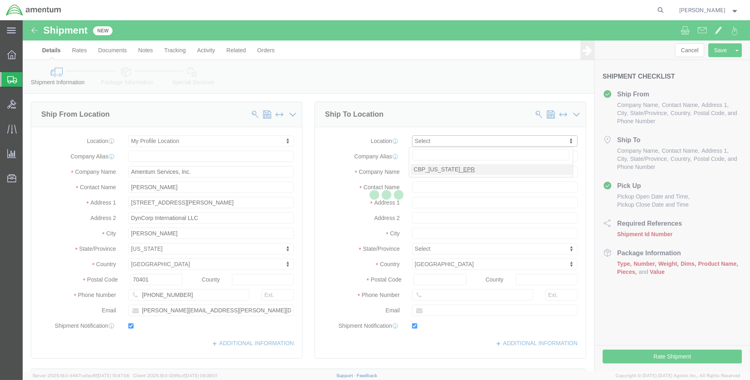
type input "jorge.rodriguez@associates.cbp.dhs.gov"
checkbox input "true"
type input "Amentum Services, Inc"
type input "Jorge Rodriguez"
type input "Aguadilla"
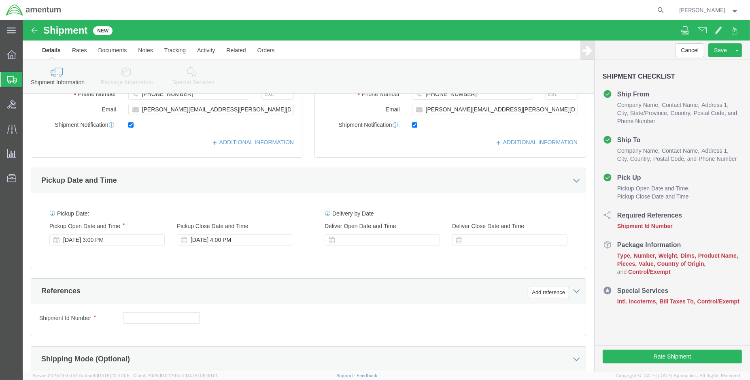
scroll to position [270, 0]
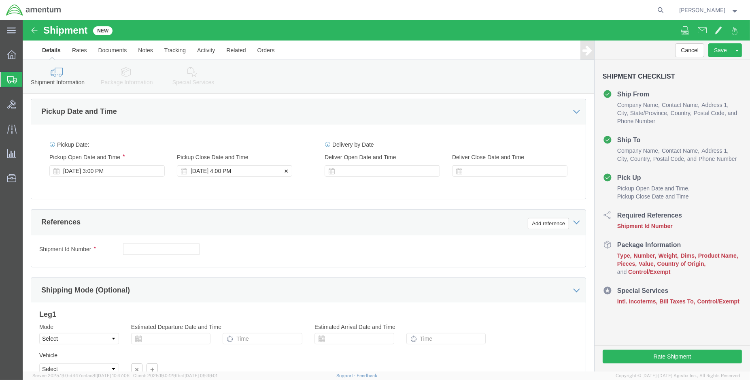
click div "Sep 19 2025 4:00 PM"
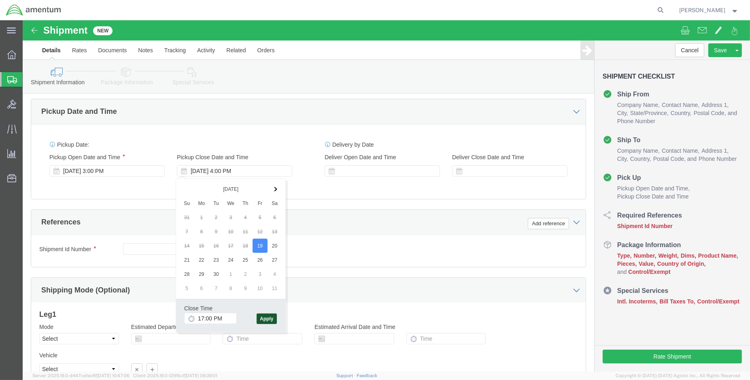
type input "5:00 PM"
click button "Apply"
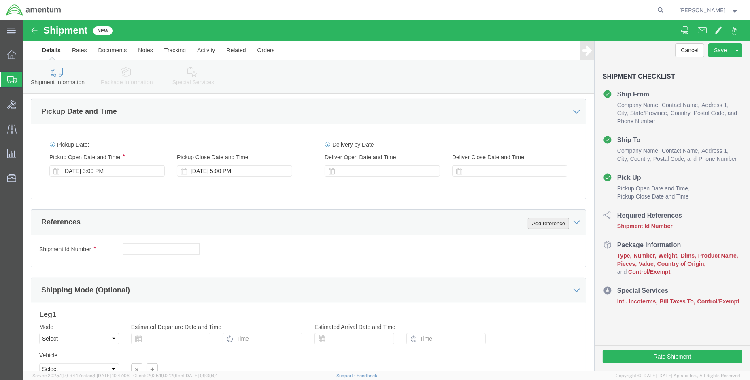
click button "Add reference"
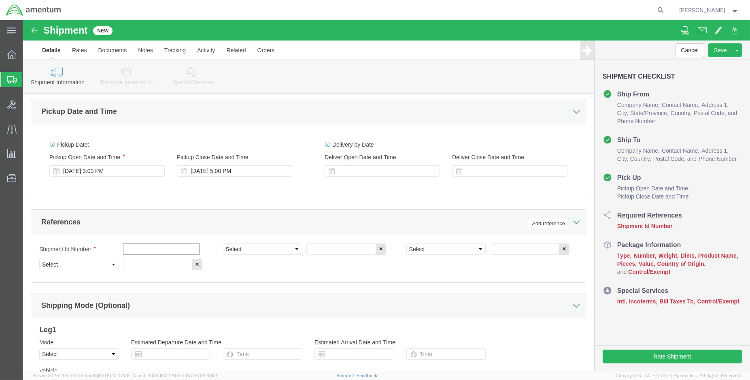
click input "text"
type input "e"
type input "ENO Shipment: Tool loan (Fuel qty test set)"
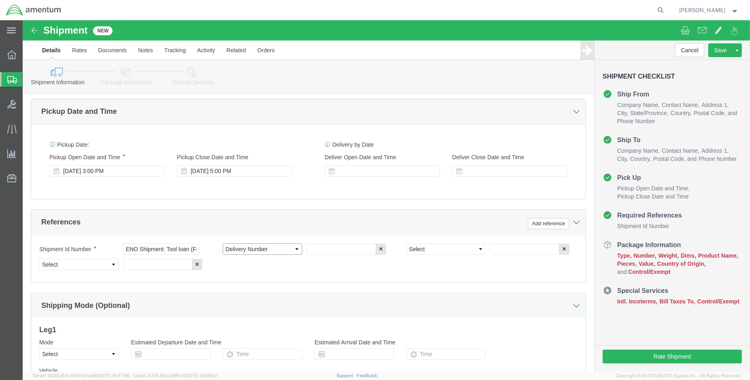
select select "DEPT"
type input "CBP"
select select "CUSTREF"
type input "EPR Tool loan"
select select "PROJNUM"
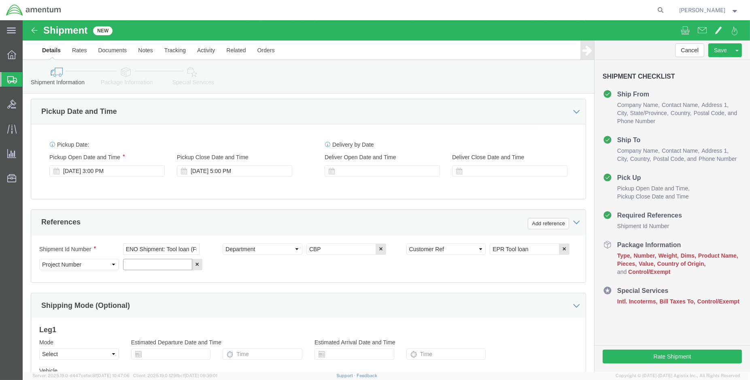
paste input "6118.03.03.2219.000.ENO.0000"
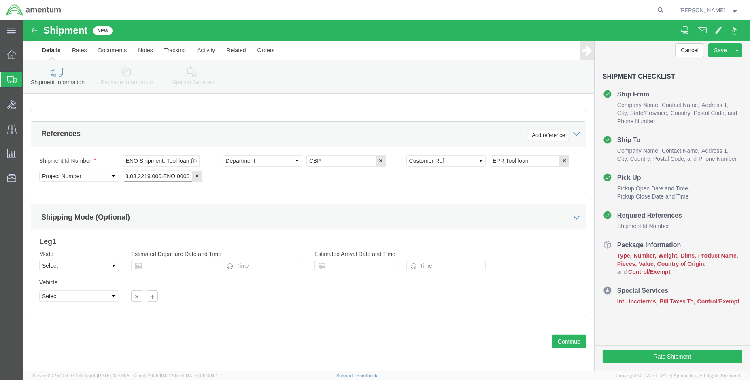
scroll to position [359, 0]
type input "6118.03.03.2219.000.ENO.0000"
click button "Continue"
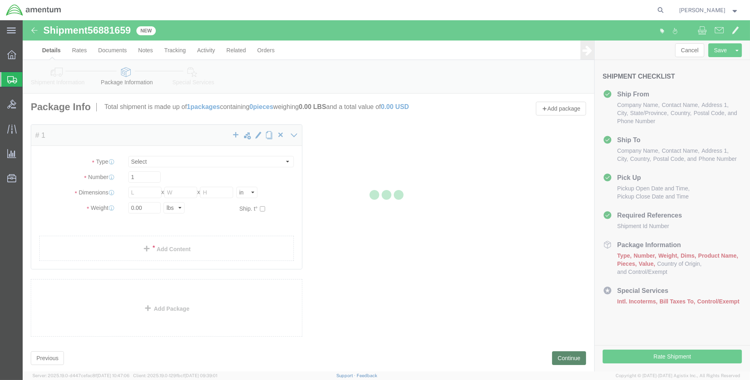
select select "CBOX"
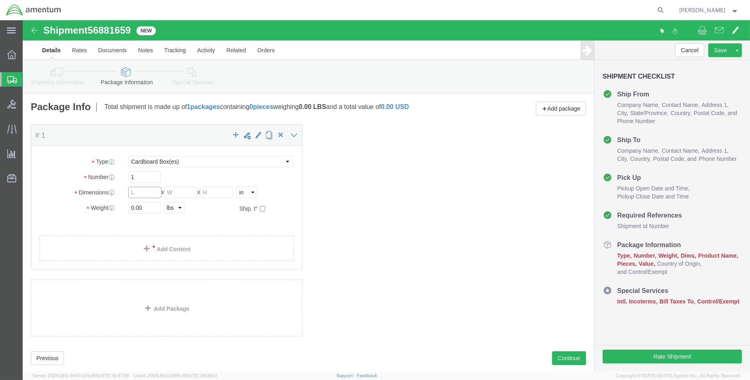
click input "text"
type input "16"
type input "10"
type input "9.00"
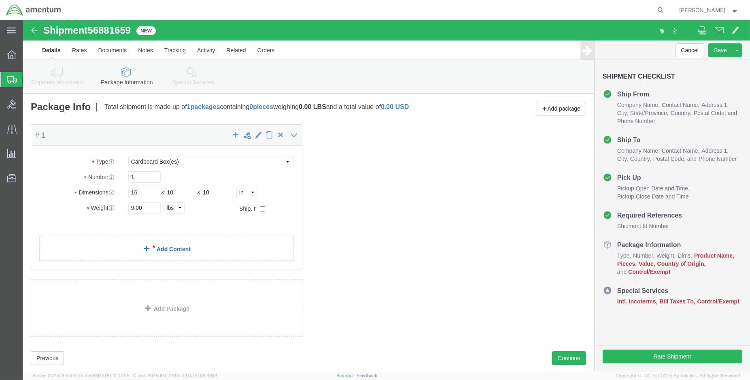
click div "Package Content # 1 x Package Type Select BCK Boxes Bale(s) Basket(s) Bolt(s) B…"
click link "Add Content"
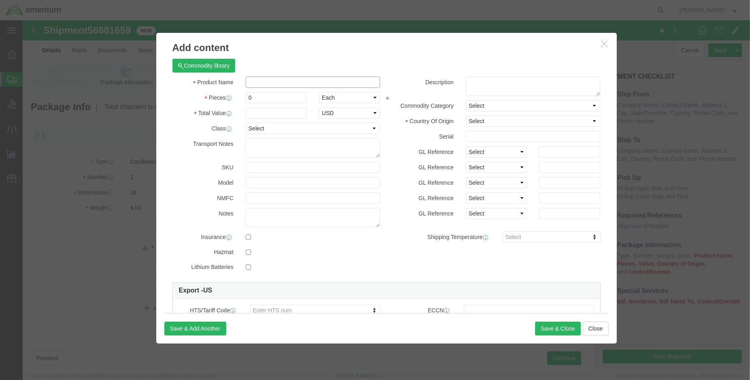
click input "text"
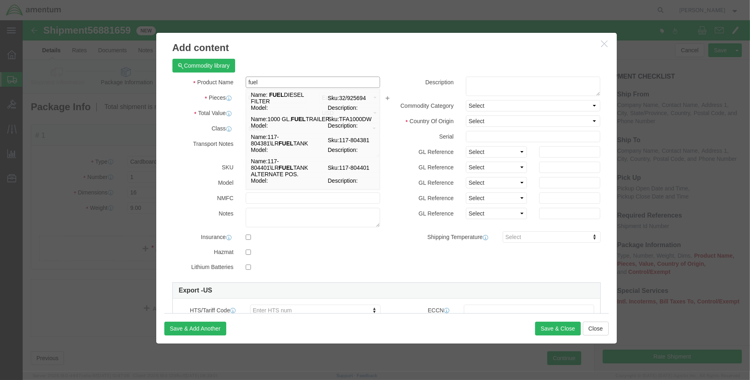
type input "FUEL QUANTITY TEST SET BARFIELD"
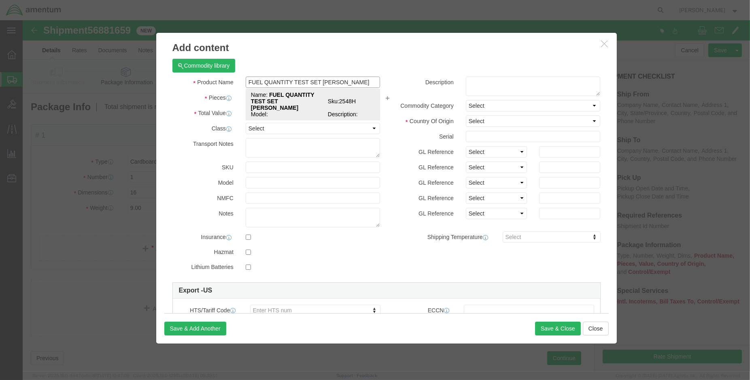
click strong "FUEL QUANTITY TEST SET BARFIELD"
select select
checkbox input "false"
select select
checkbox input "false"
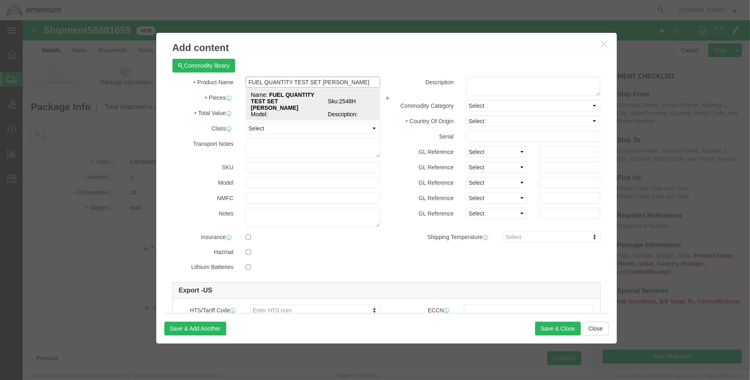
checkbox input "false"
type input "2548H"
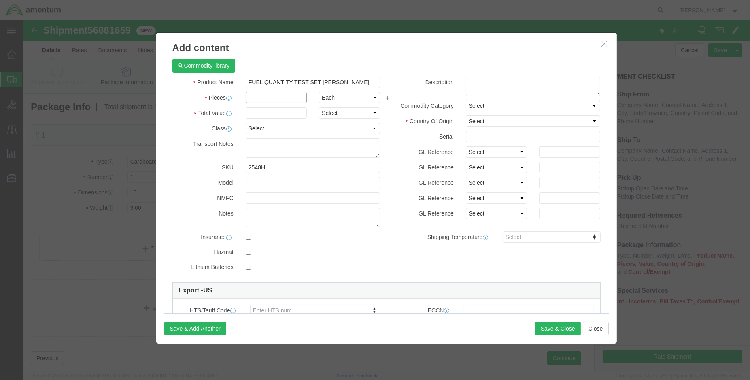
click input "text"
type input "1.00"
click input "text"
type input "5000.00"
click input "text"
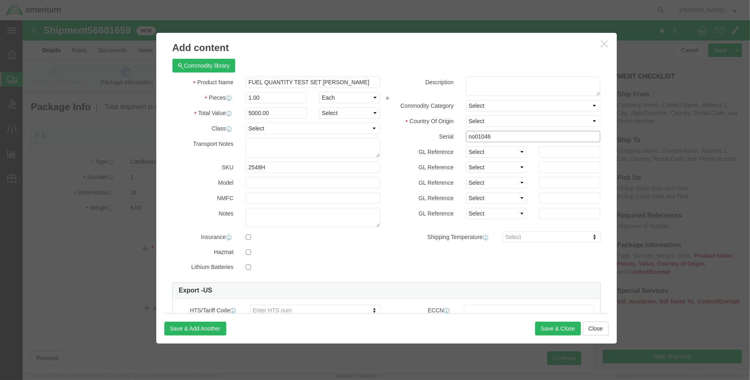
click input "no01046"
type input "NO01046"
click input "FUEL QUANTITY TEST SET BARFIELD"
type input "FUEL QUANTITY TEST SET BARFIELD (NO01046)"
click select "Select Afghanistan Åland Islands Albania Algeria American Samoa Andorra Angola …"
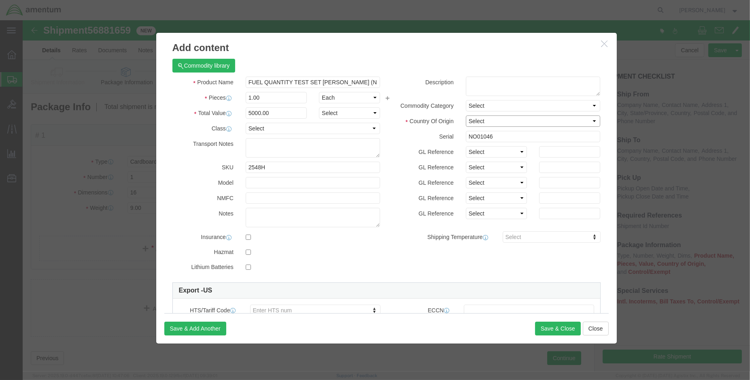
select select "US"
click select "Select Afghanistan Åland Islands Albania Algeria American Samoa Andorra Angola …"
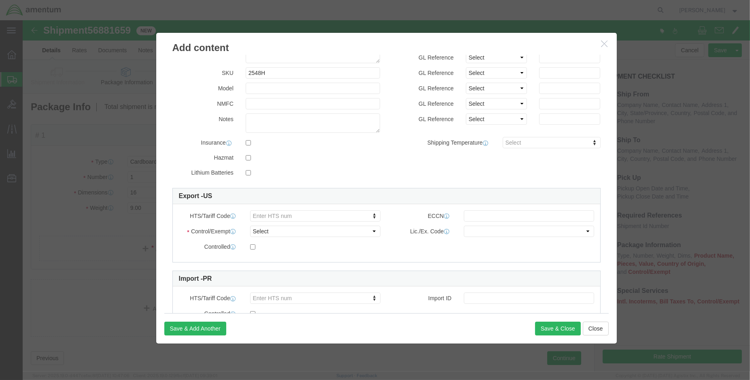
scroll to position [128, 0]
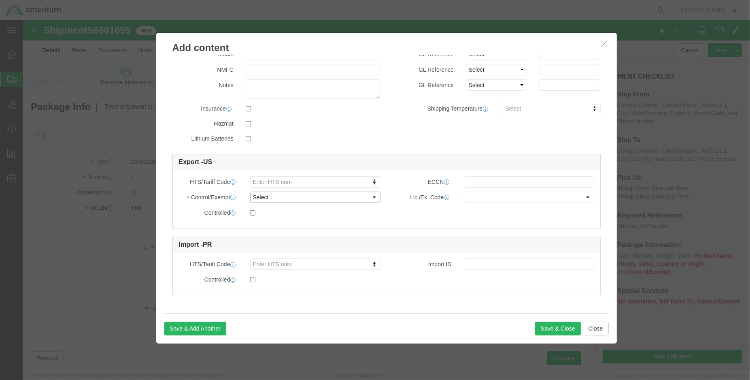
click select "Select ATF BIS DEA EPA FDA FTR ITAR OFAC Other (OPA)"
select select "FDA"
click select "Select ATF BIS DEA EPA FDA FTR ITAR OFAC Other (OPA)"
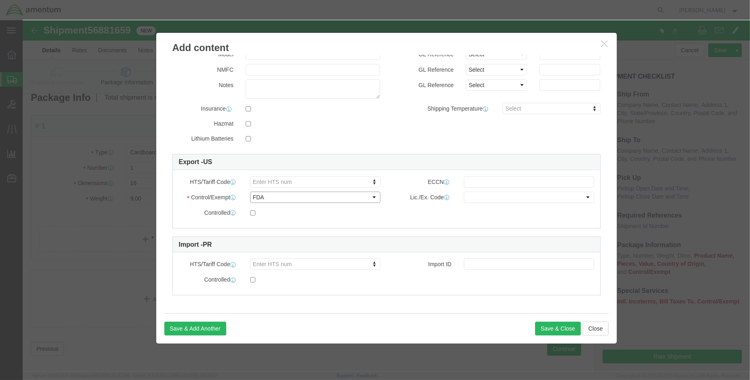
scroll to position [18, 0]
click button "Save & Close"
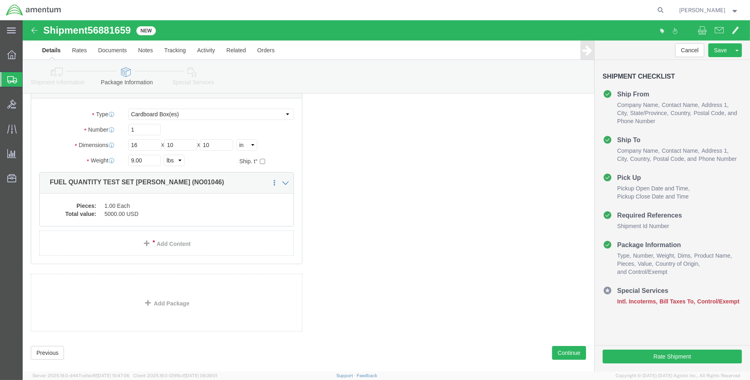
scroll to position [60, 0]
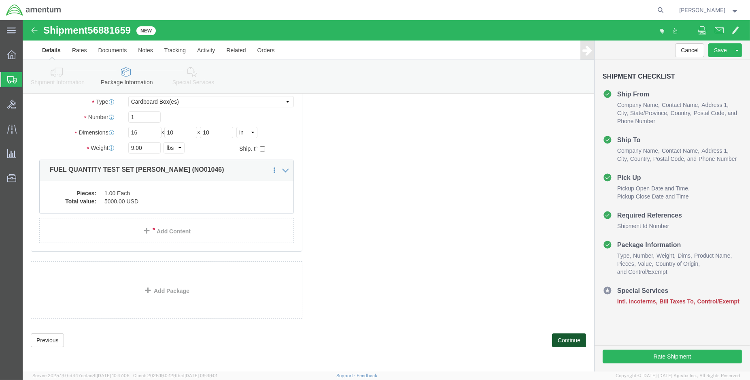
click button "Continue"
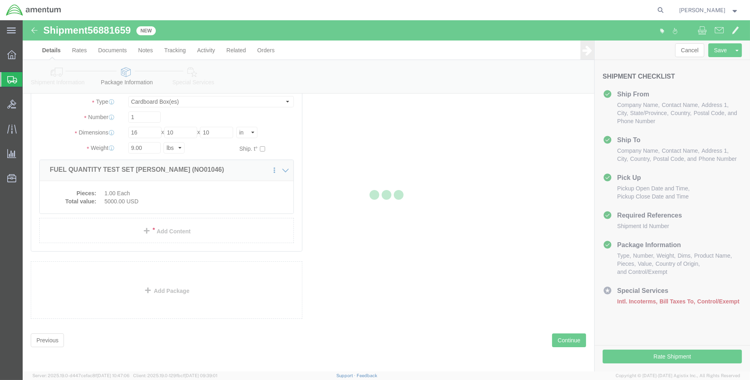
select select
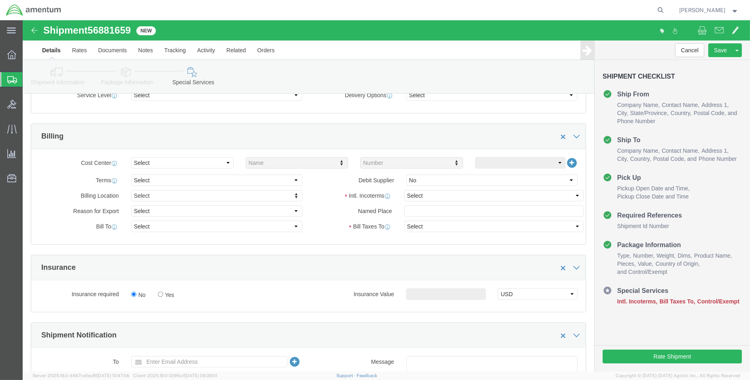
scroll to position [330, 0]
click select "Select Carriage Insurance Paid Carriage Paid To Cost and Freight Cost Insurance…"
select select "DAP"
click select "Select Carriage Insurance Paid Carriage Paid To Cost and Freight Cost Insurance…"
select select "SHIP"
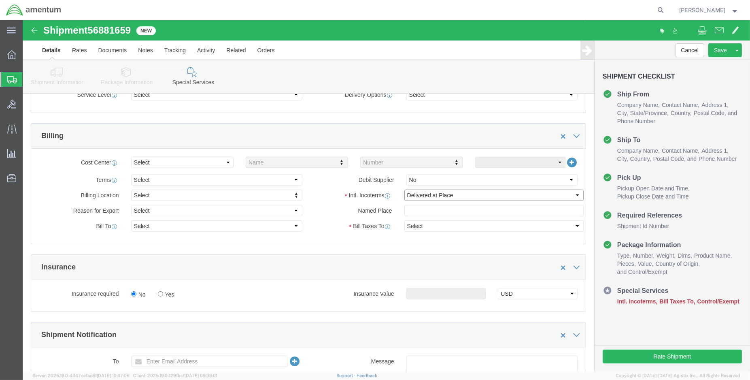
select select "RCPN"
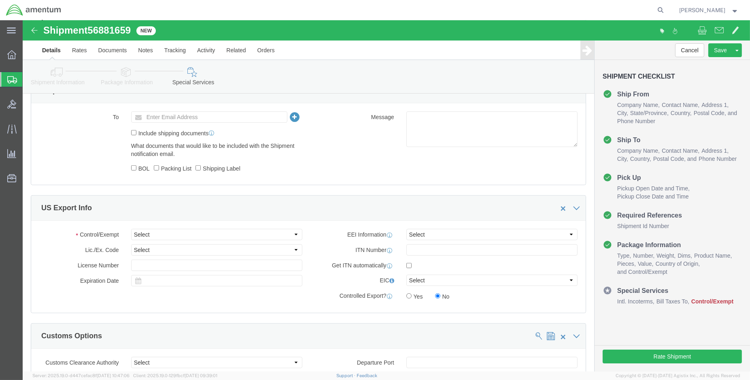
scroll to position [645, 0]
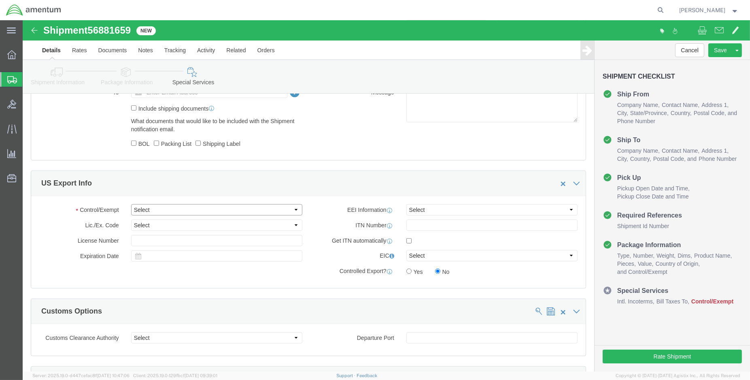
click select "Select ATF BIS DEA EPA FDA FTR ITAR OFAC Other (OPA)"
select select "FDA"
click select "Select ATF BIS DEA EPA FDA FTR ITAR OFAC Other (OPA)"
click div "Control/Exempt Select ATF BIS DEA EPA FDA FTR ITAR OFAC Other (OPA) Lic./Ex. Co…"
click button "Rate Shipment"
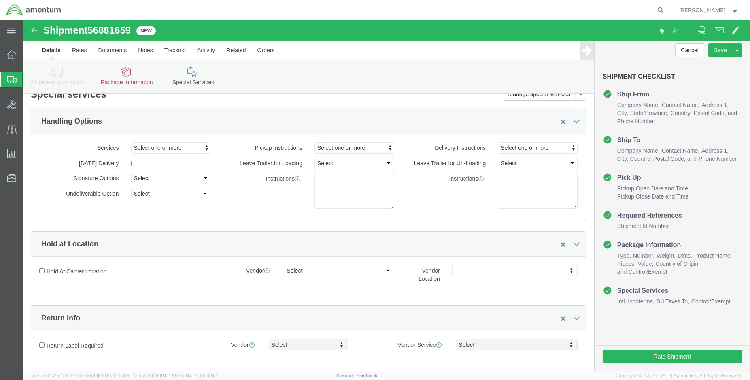
scroll to position [0, 0]
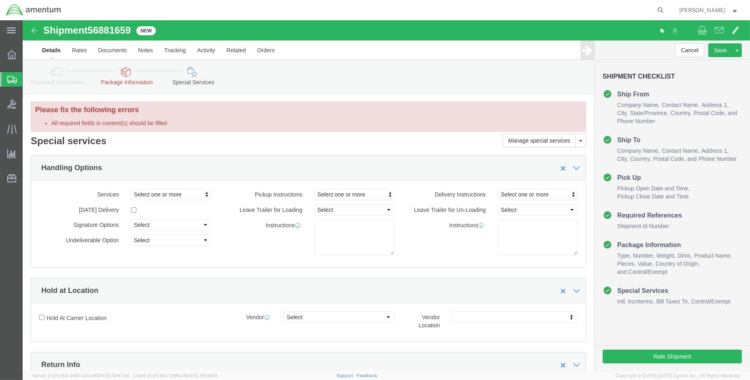
click link "Package Information"
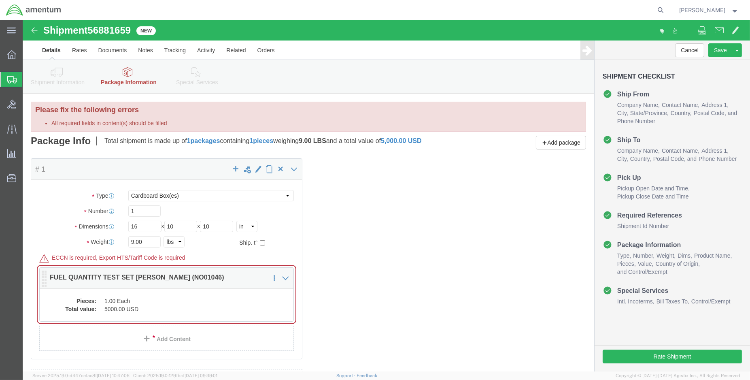
click dd "1.00 Each"
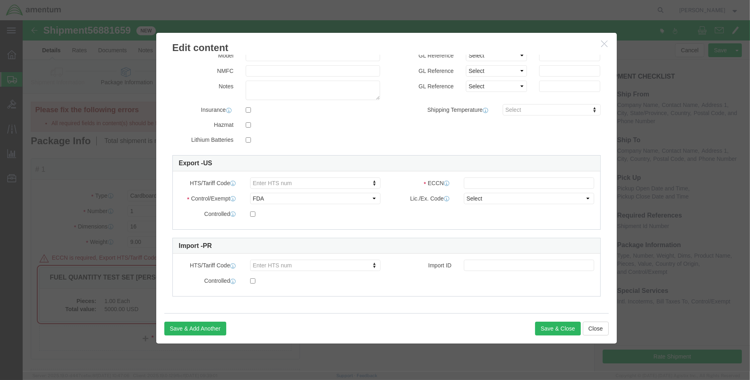
scroll to position [128, 0]
click input "text"
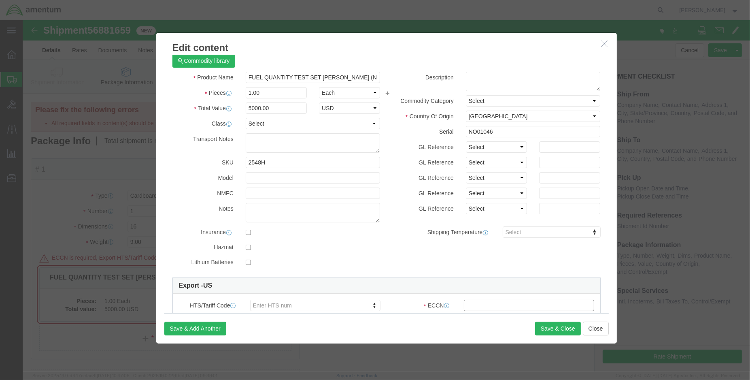
scroll to position [0, 0]
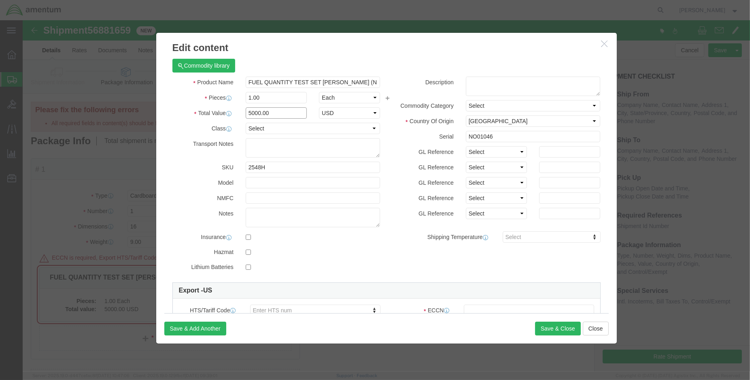
drag, startPoint x: 250, startPoint y: 93, endPoint x: 222, endPoint y: 97, distance: 29.1
click input "5000.00"
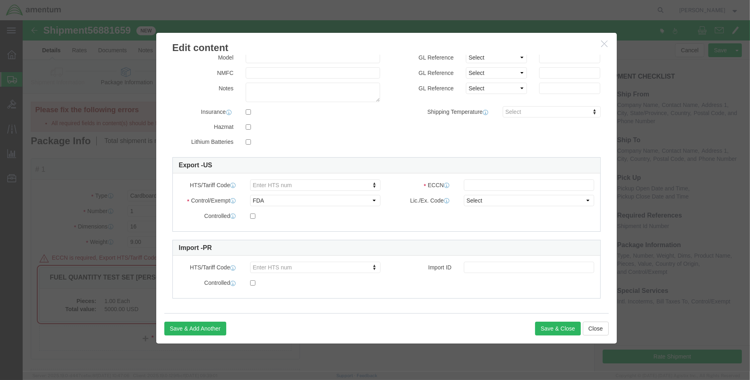
scroll to position [128, 0]
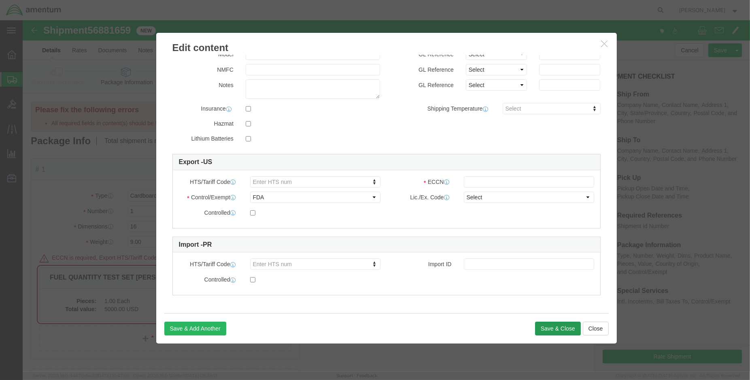
type input "1000.00"
click button "Save & Close"
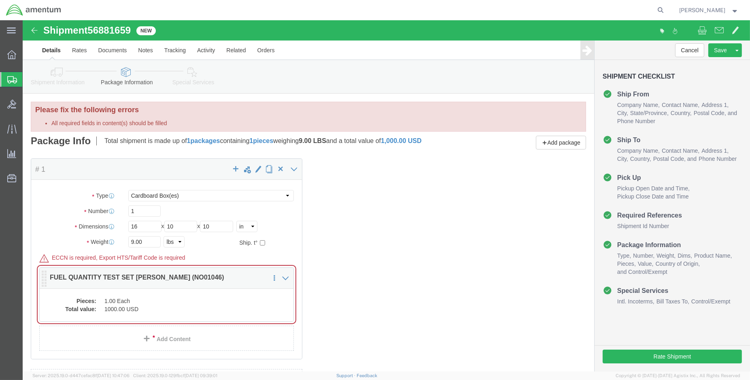
click dd "1.00 Each"
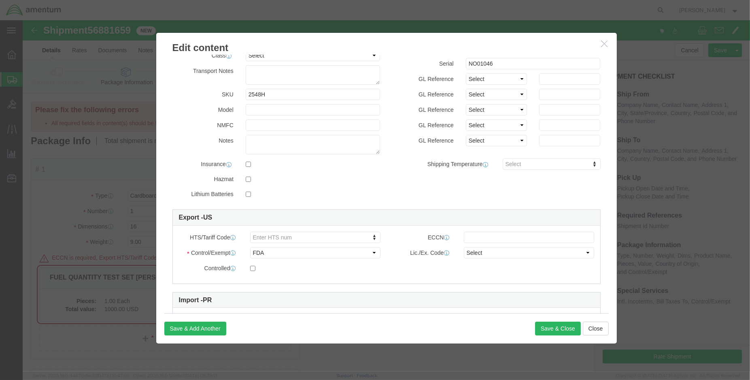
scroll to position [90, 0]
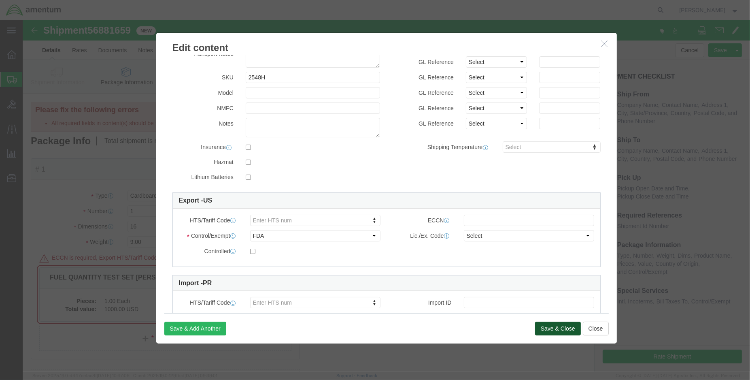
click button "Save & Close"
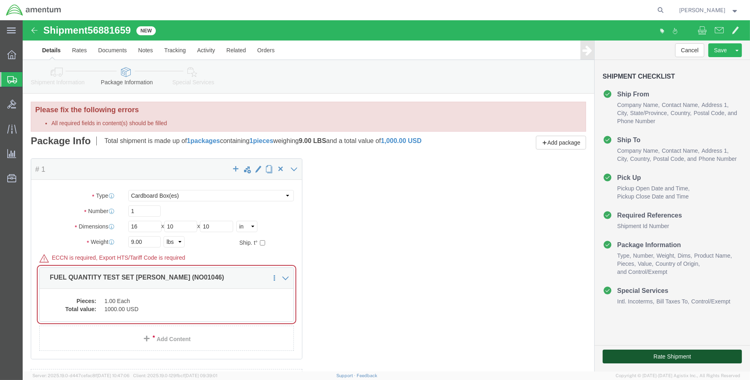
click button "Rate Shipment"
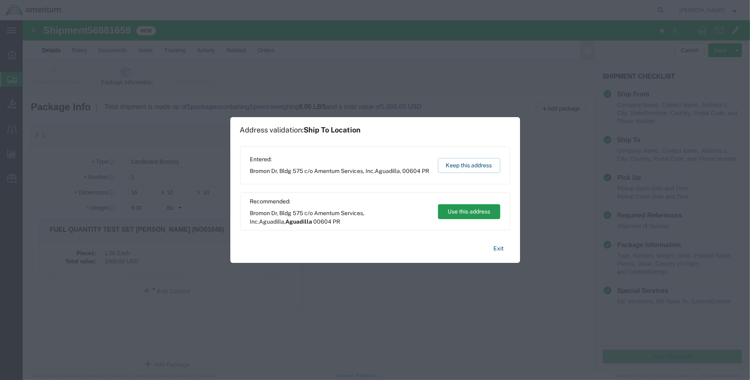
click at [468, 208] on button "Use this address" at bounding box center [469, 211] width 62 height 15
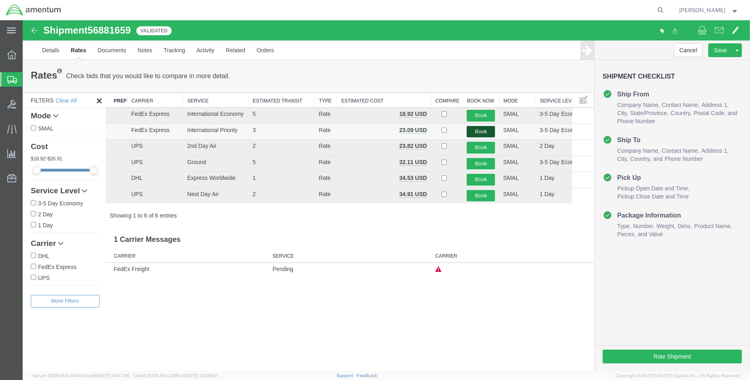
click at [477, 130] on button "Book" at bounding box center [481, 132] width 28 height 12
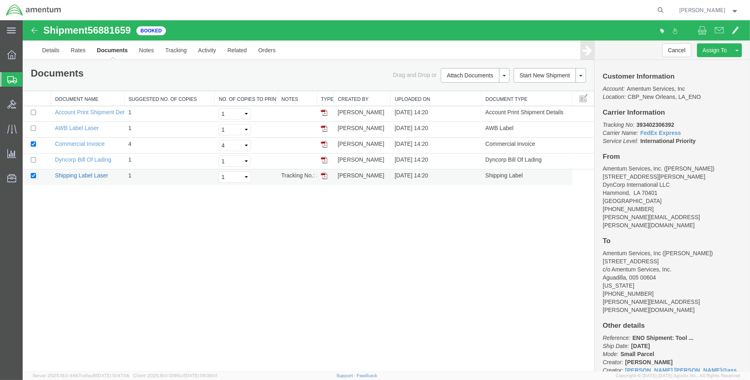
click at [89, 174] on link "Shipping Label Laser" at bounding box center [81, 175] width 53 height 6
click at [79, 143] on link "Commercial Invoice" at bounding box center [80, 144] width 50 height 6
click at [58, 53] on link "Details" at bounding box center [50, 49] width 29 height 19
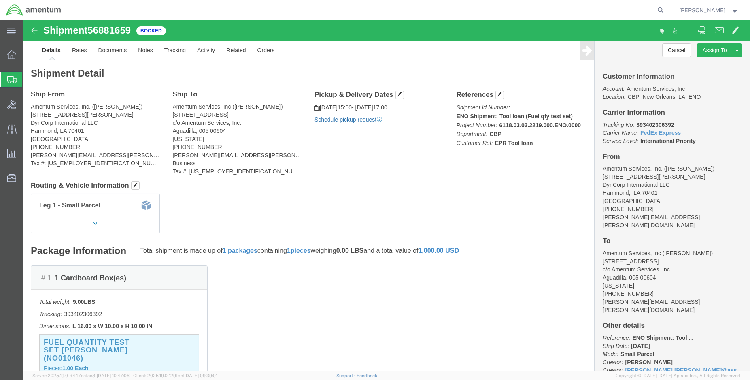
click link "Schedule pickup request"
click at [11, 15] on img at bounding box center [34, 10] width 56 height 12
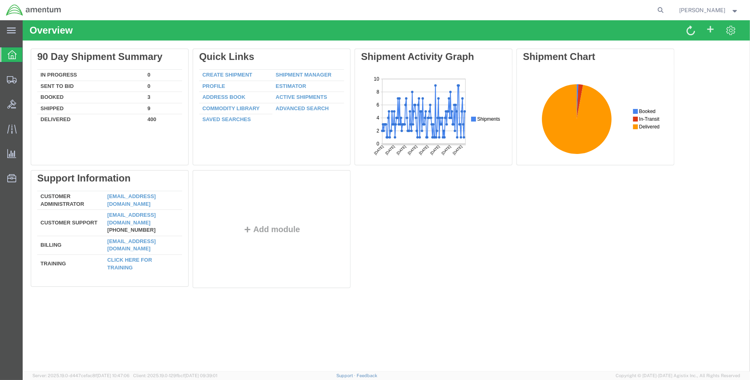
click at [10, 13] on img at bounding box center [34, 10] width 56 height 12
